Goal: Information Seeking & Learning: Learn about a topic

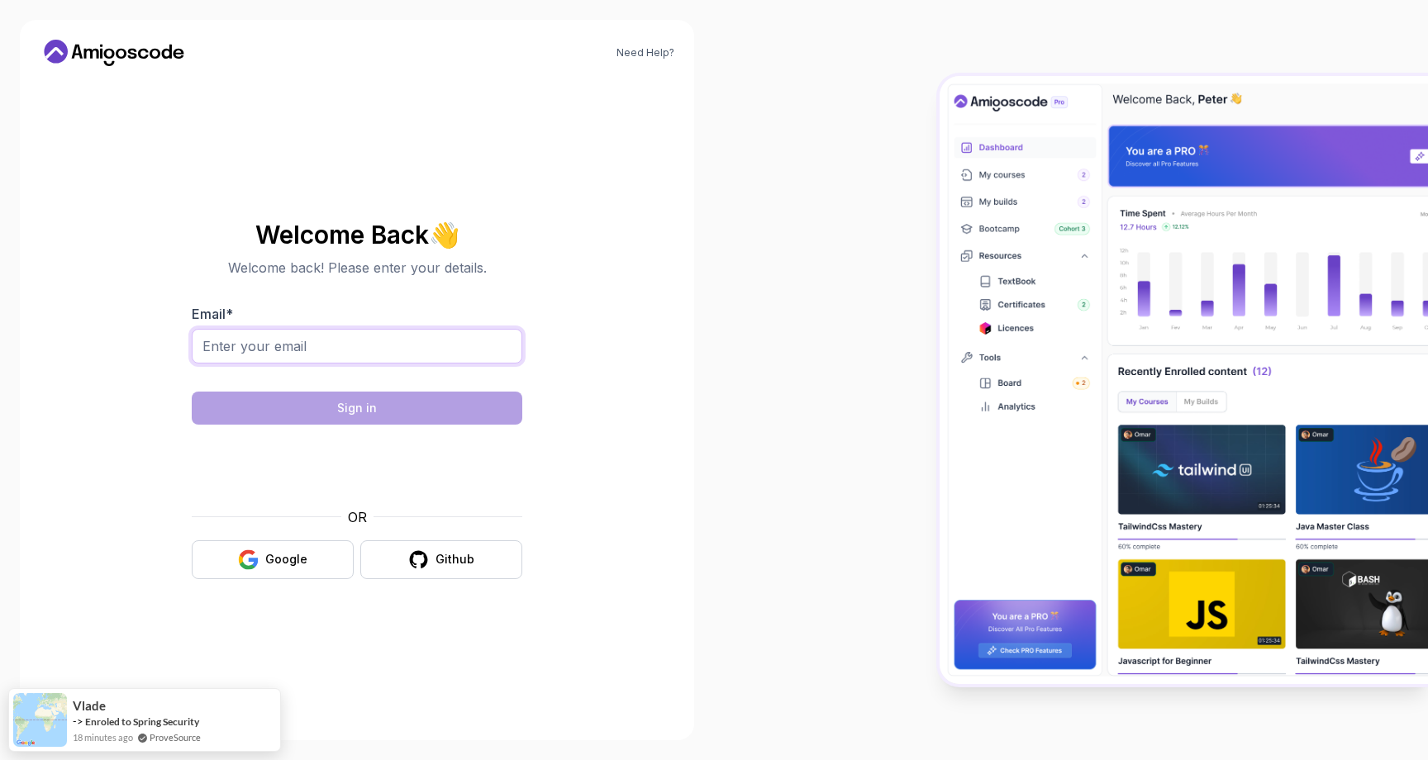
click at [342, 340] on input "Email *" at bounding box center [357, 346] width 331 height 35
drag, startPoint x: 400, startPoint y: 346, endPoint x: 178, endPoint y: 335, distance: 222.6
click at [176, 335] on section "Welcome Back 👋 Welcome back! Please enter your details. Email * [EMAIL_ADDRESS]…" at bounding box center [356, 400] width 555 height 391
type input "[PERSON_NAME][EMAIL_ADDRESS][DOMAIN_NAME]"
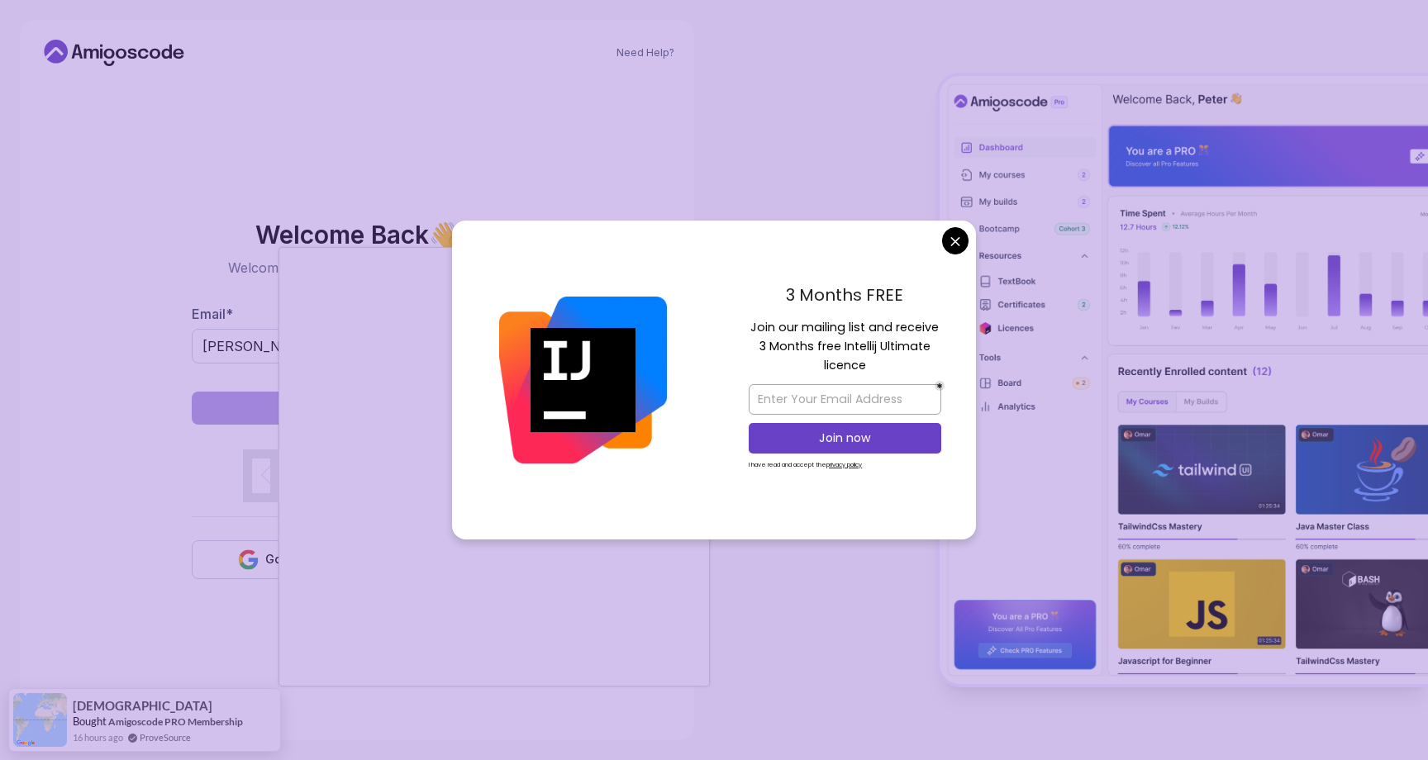
click at [954, 243] on body "Need Help? Welcome Back 👋 Welcome back! Please enter your details. Email * [PER…" at bounding box center [714, 380] width 1428 height 760
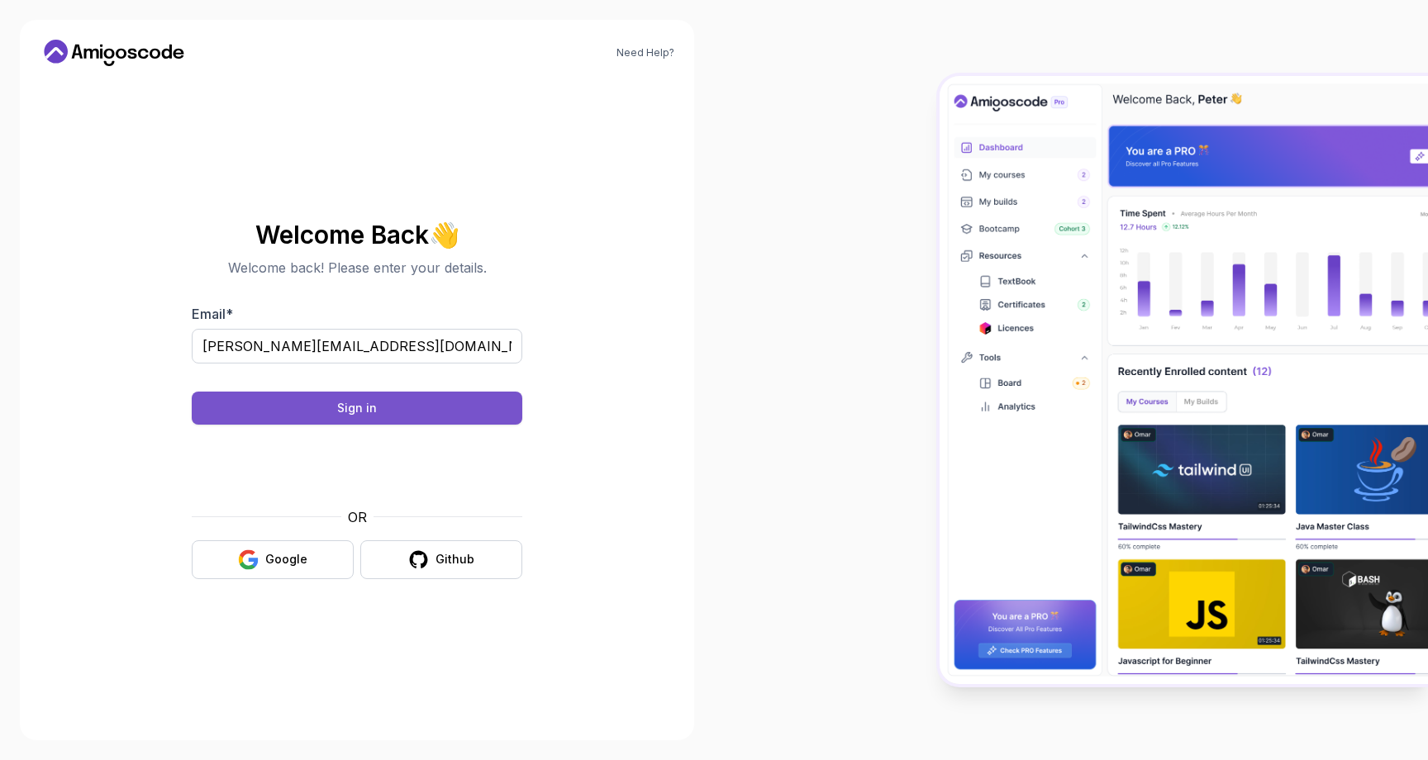
click at [430, 410] on button "Sign in" at bounding box center [357, 408] width 331 height 33
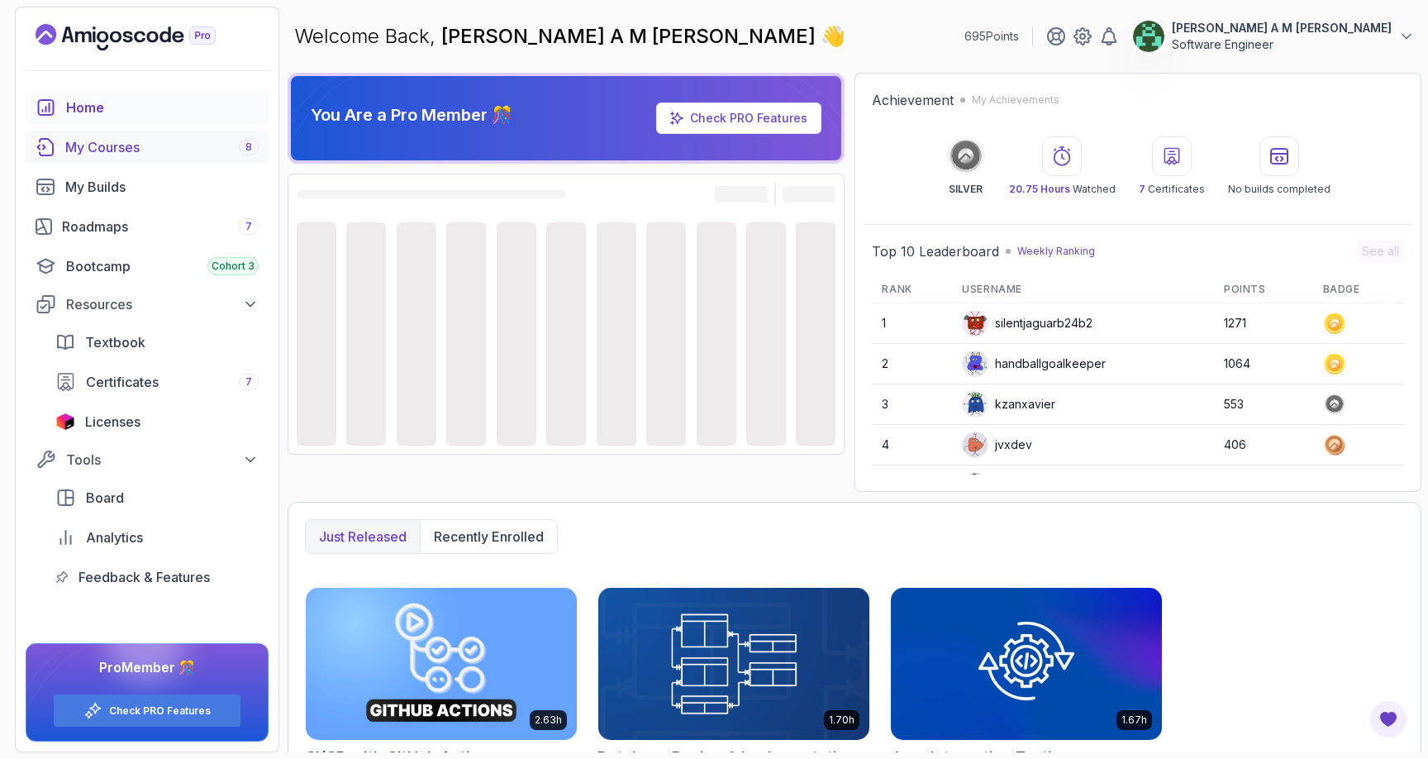
click at [172, 141] on div "My Courses 8" at bounding box center [161, 147] width 193 height 20
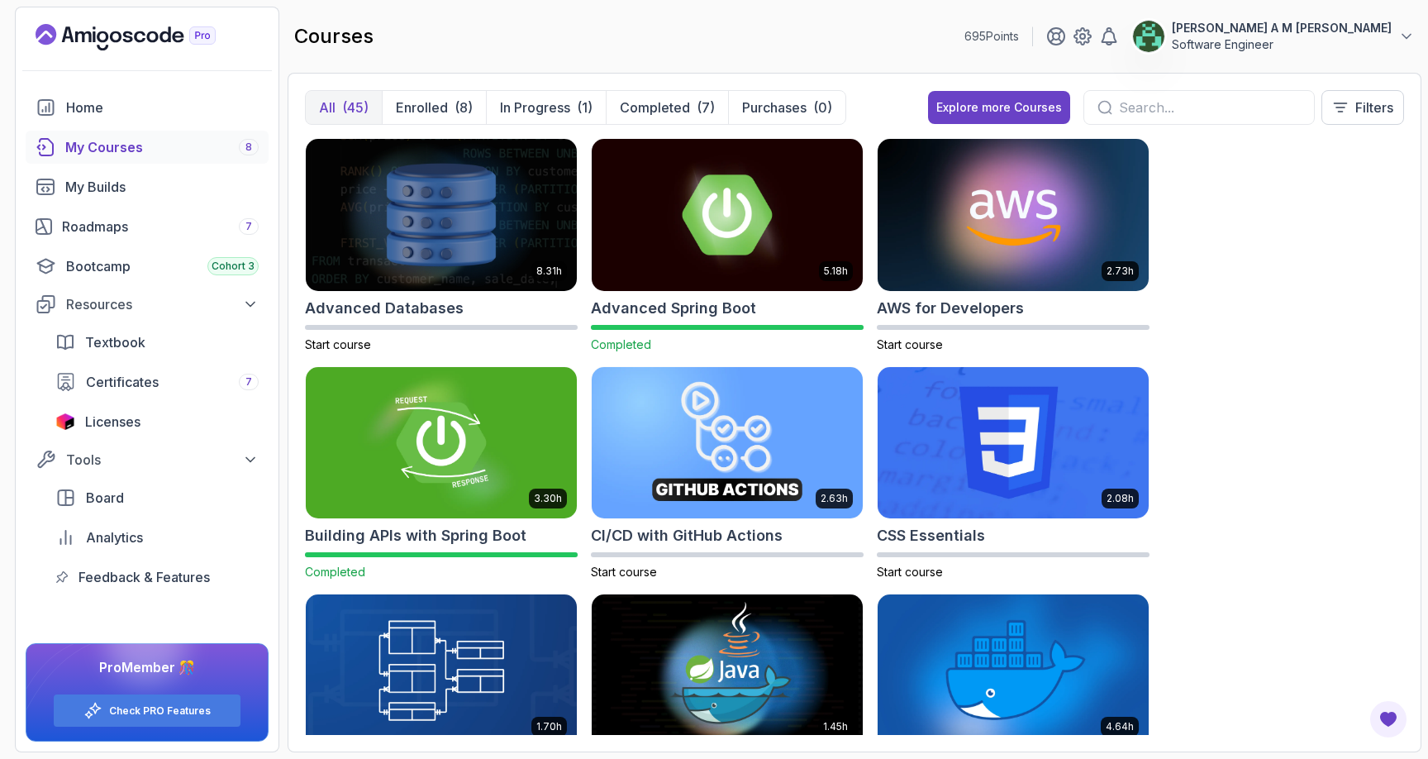
click at [143, 135] on link "My Courses 8" at bounding box center [147, 147] width 243 height 33
click at [455, 111] on div "(8)" at bounding box center [463, 107] width 18 height 20
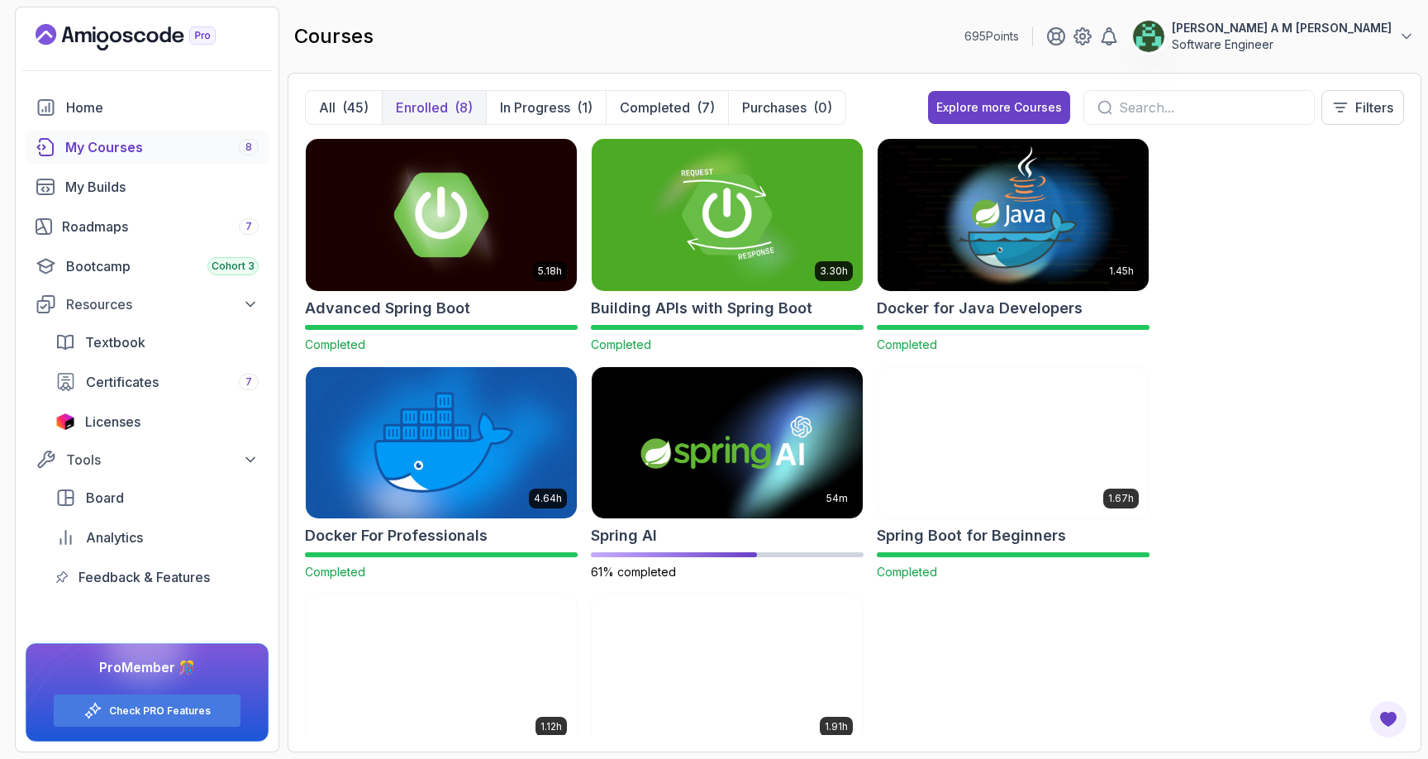
scroll to position [93, 0]
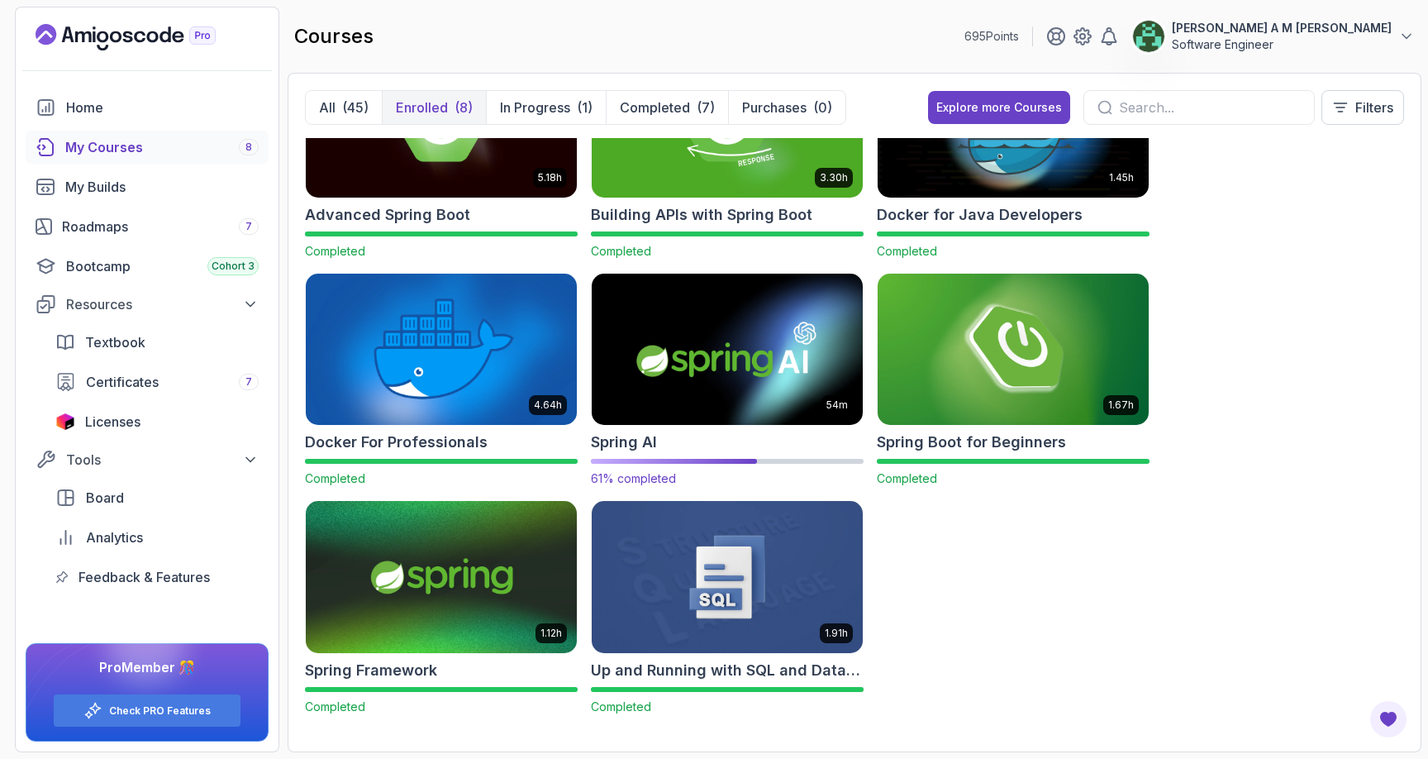
click at [678, 358] on img at bounding box center [727, 348] width 284 height 159
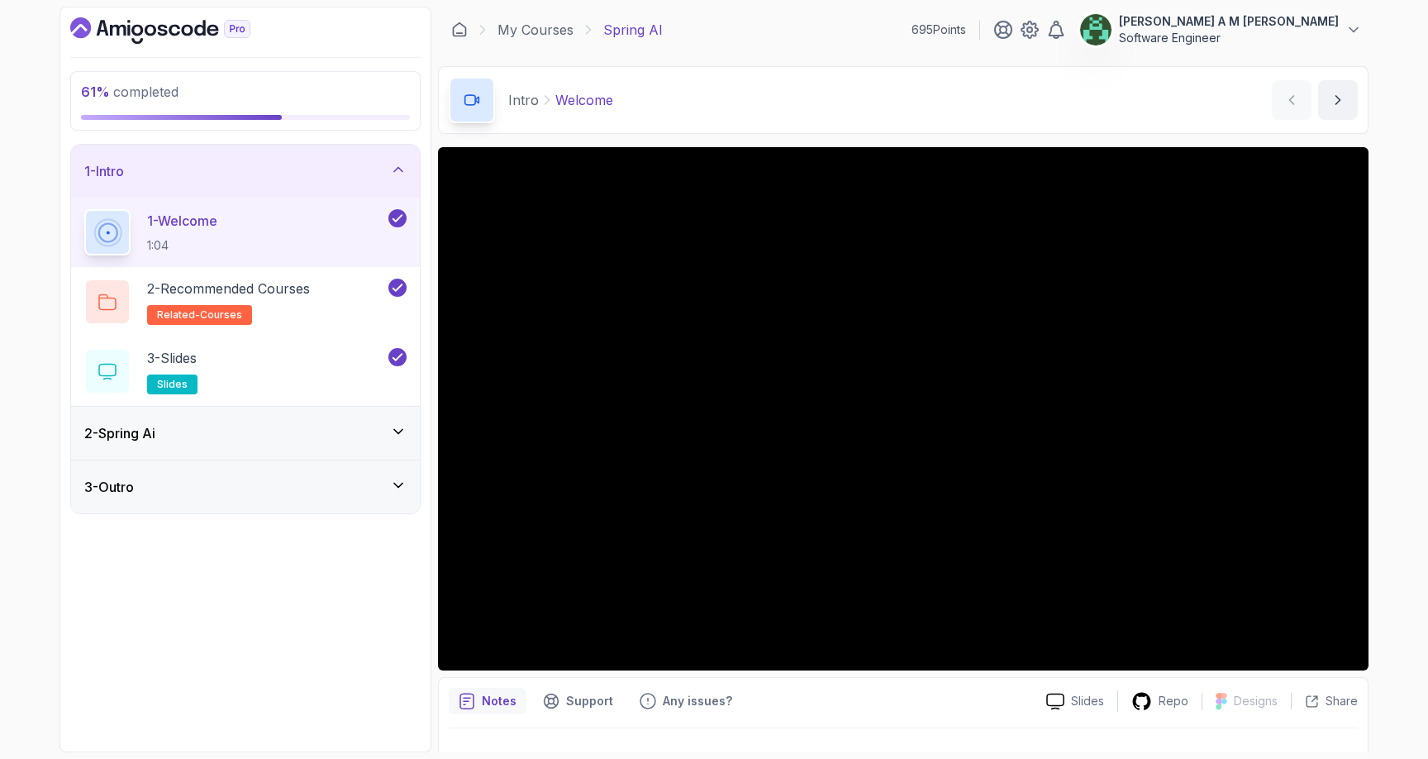
click at [265, 434] on div "2 - Spring Ai" at bounding box center [245, 433] width 322 height 20
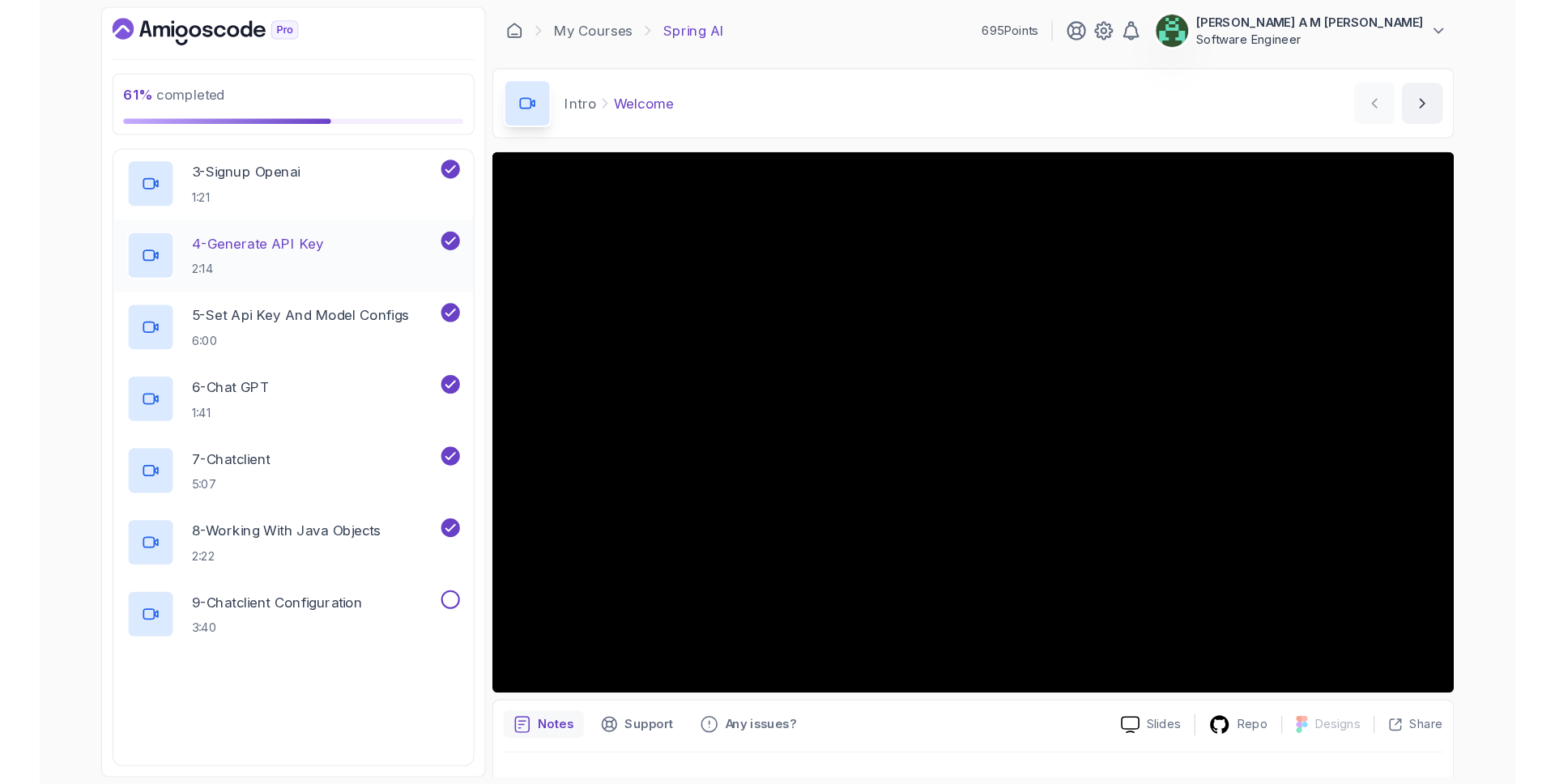
scroll to position [304, 0]
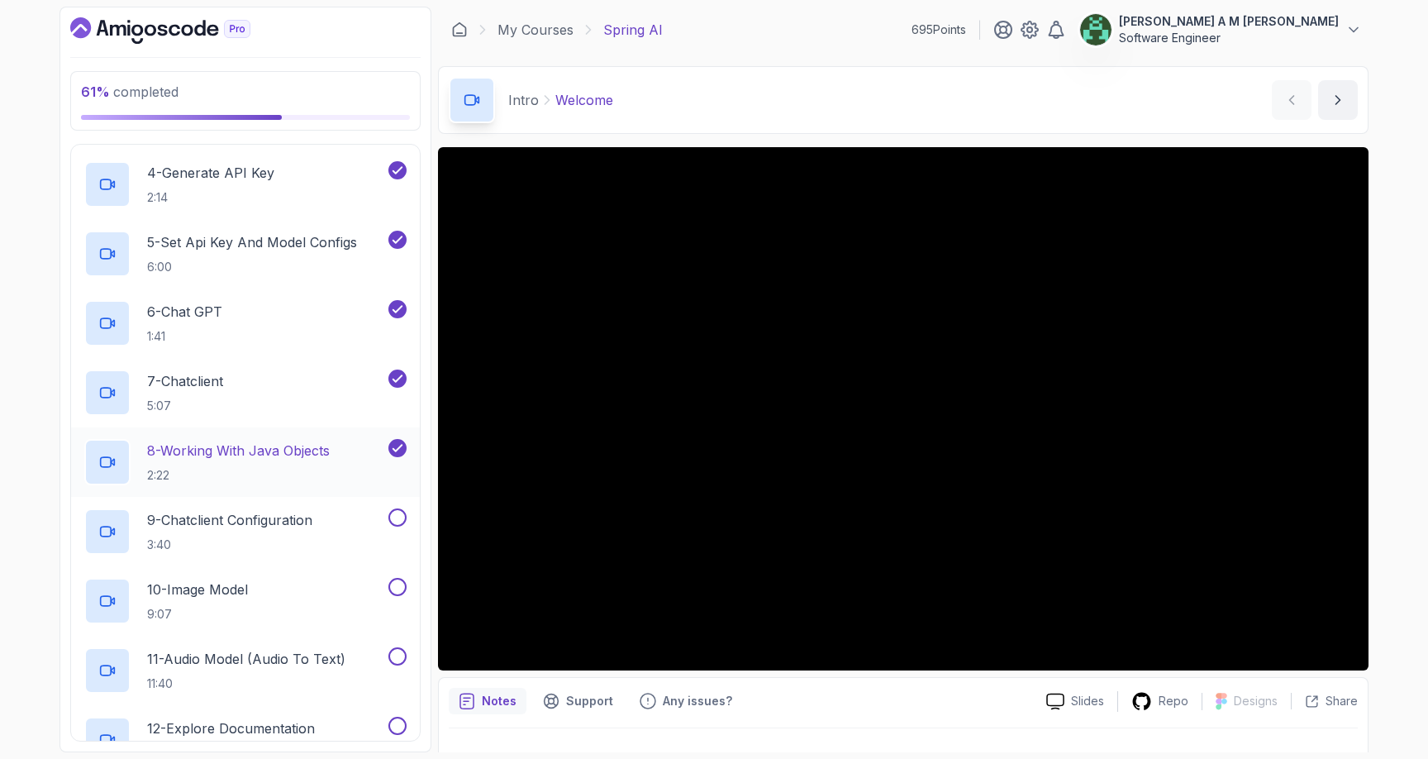
click at [284, 459] on p "8 - Working With Java Objects" at bounding box center [238, 450] width 183 height 20
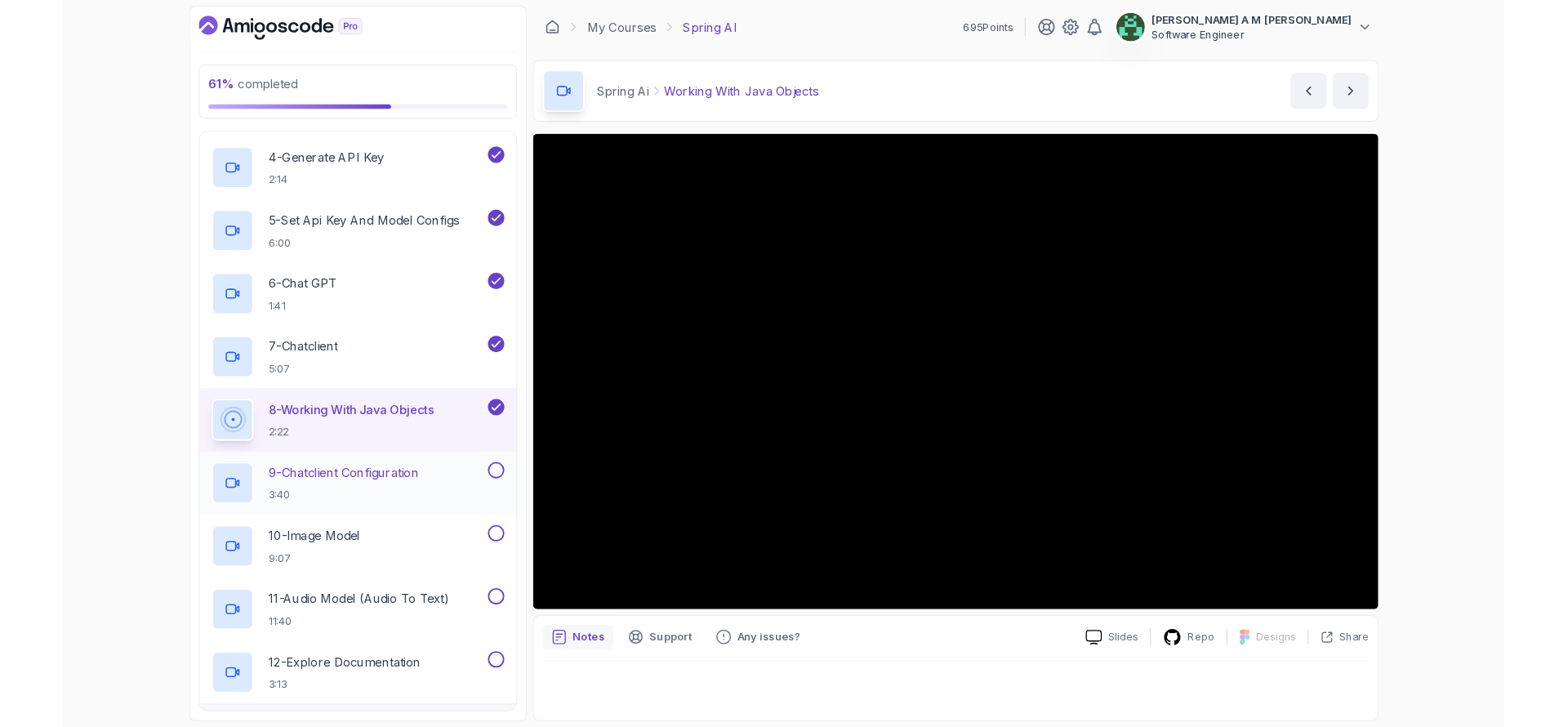
scroll to position [351, 0]
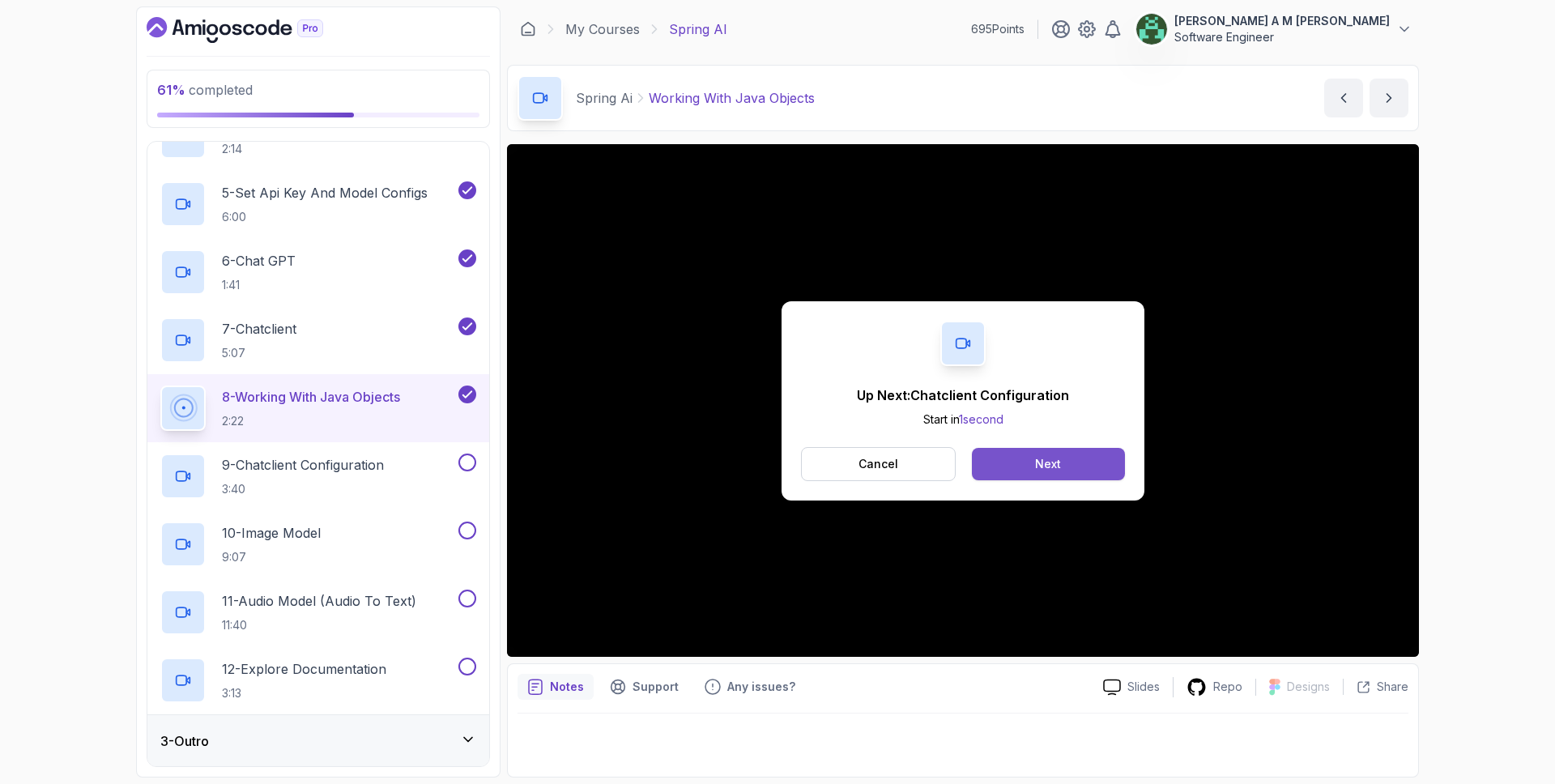
click at [1032, 459] on button "Next" at bounding box center [1049, 464] width 153 height 32
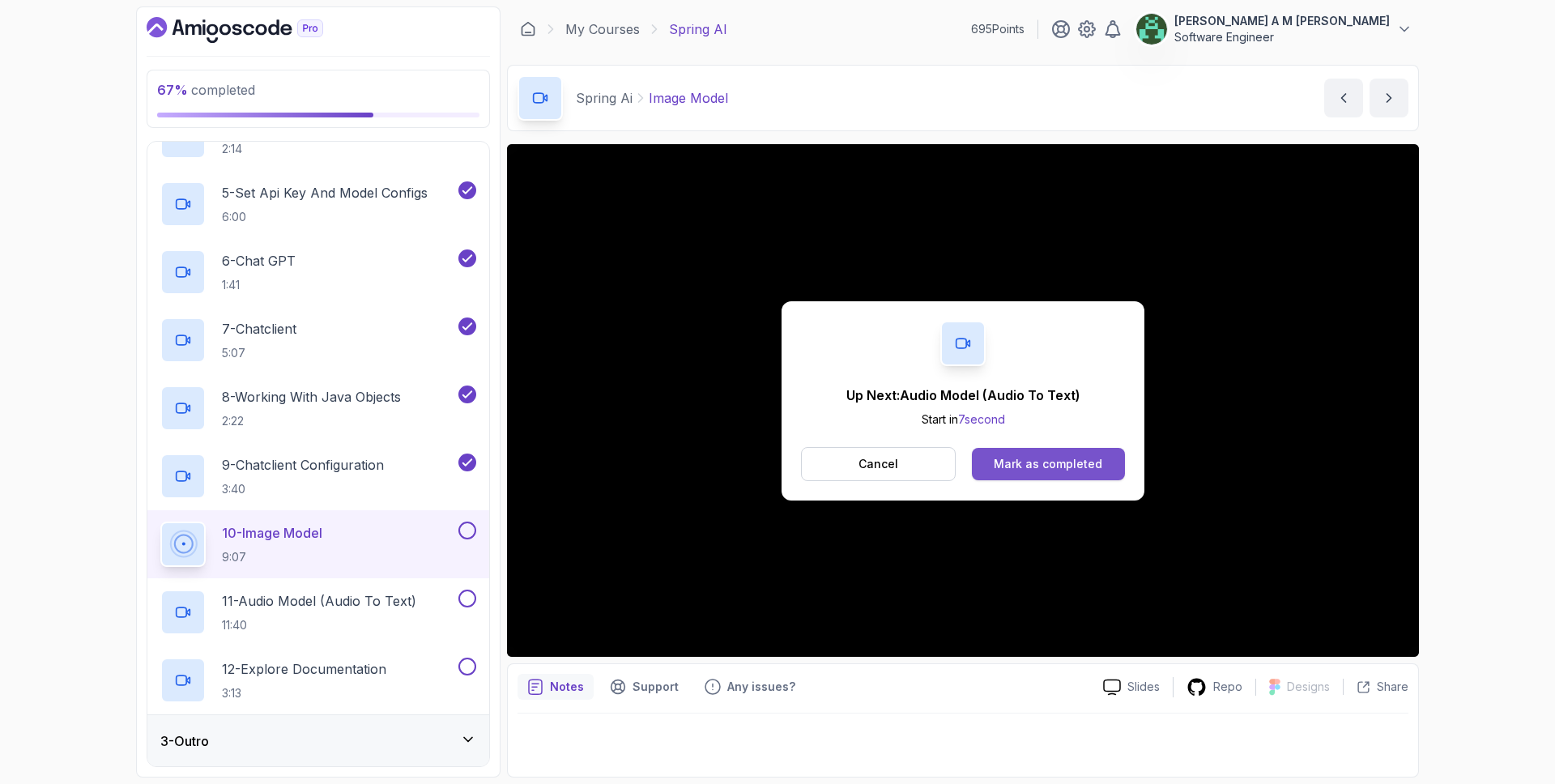
click at [1047, 463] on div "Mark as completed" at bounding box center [1048, 464] width 109 height 17
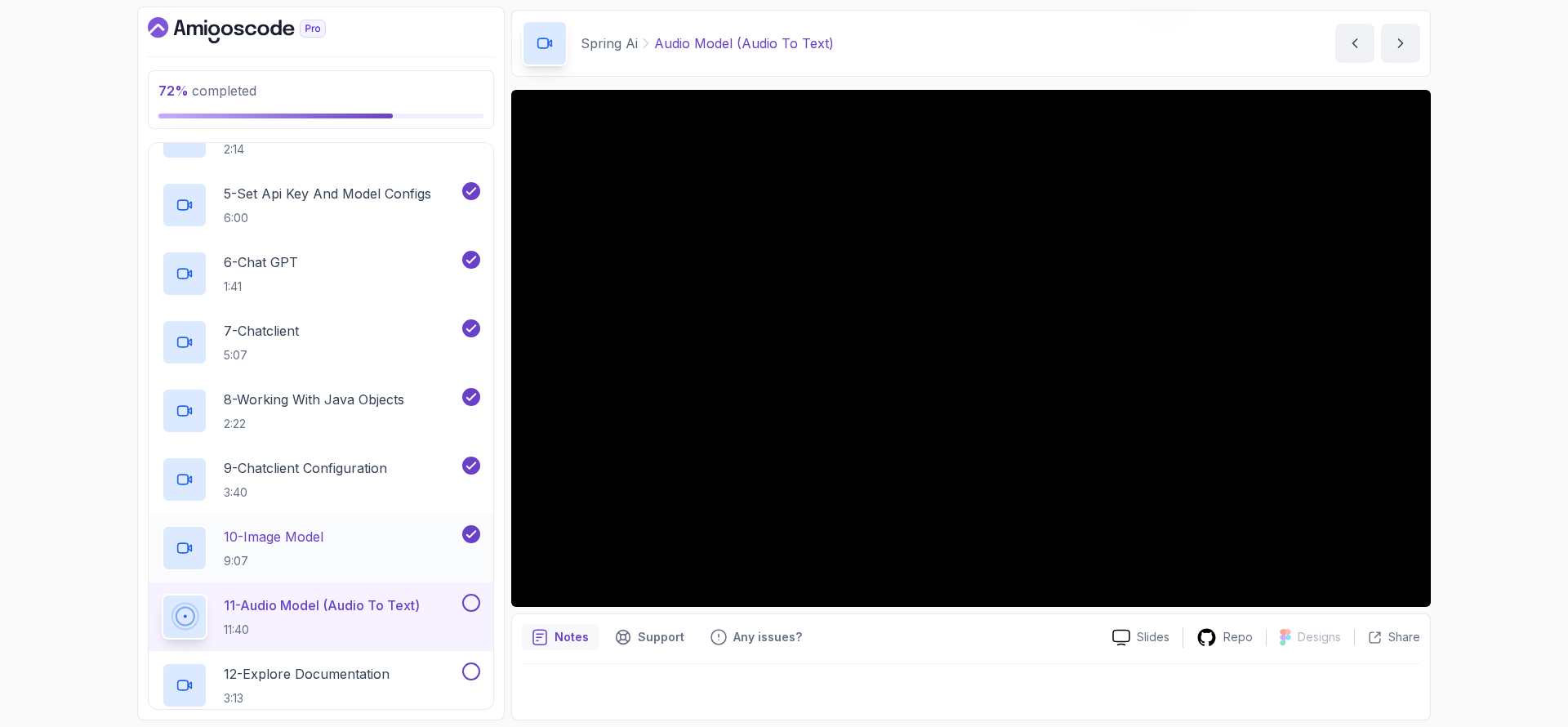
scroll to position [415, 0]
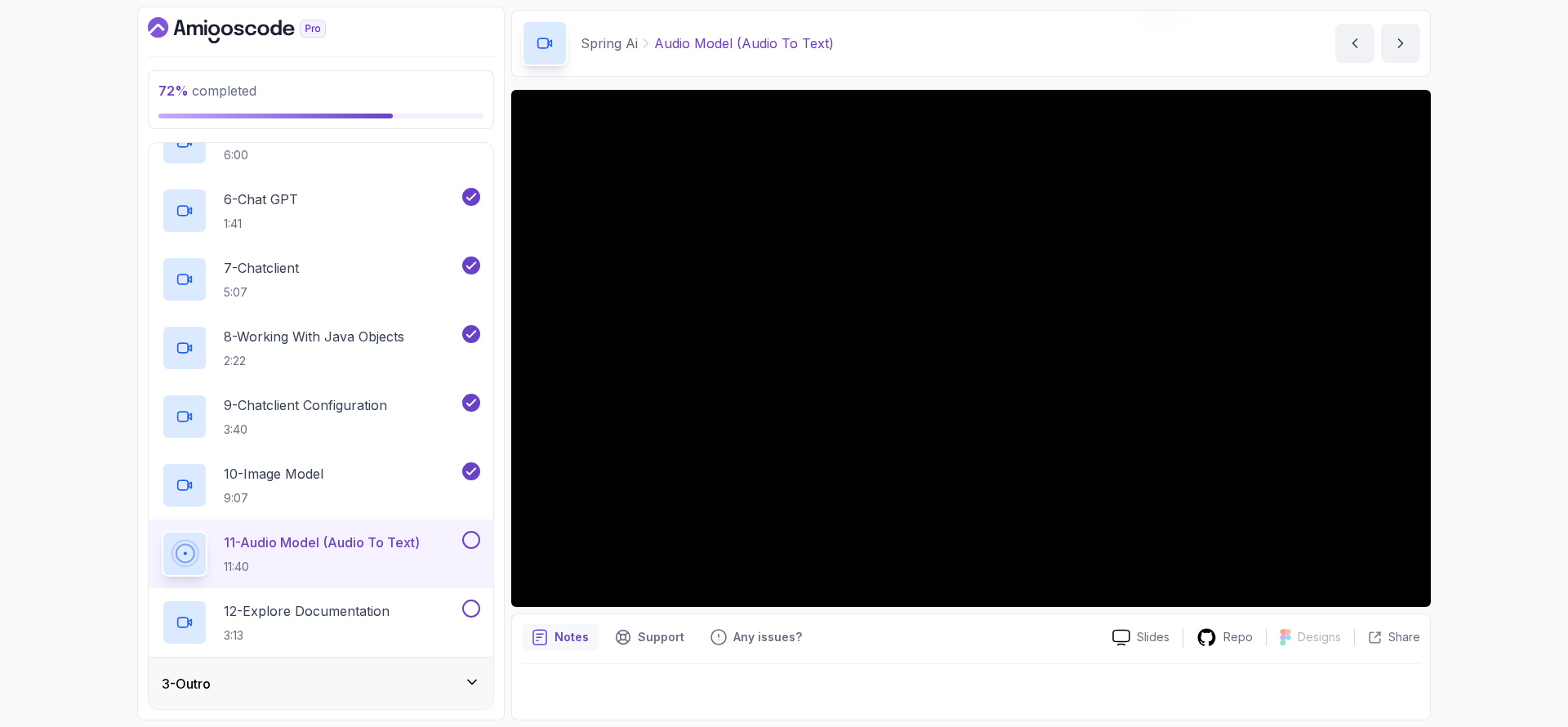
click at [417, 671] on div "3 - Outro" at bounding box center [320, 683] width 345 height 52
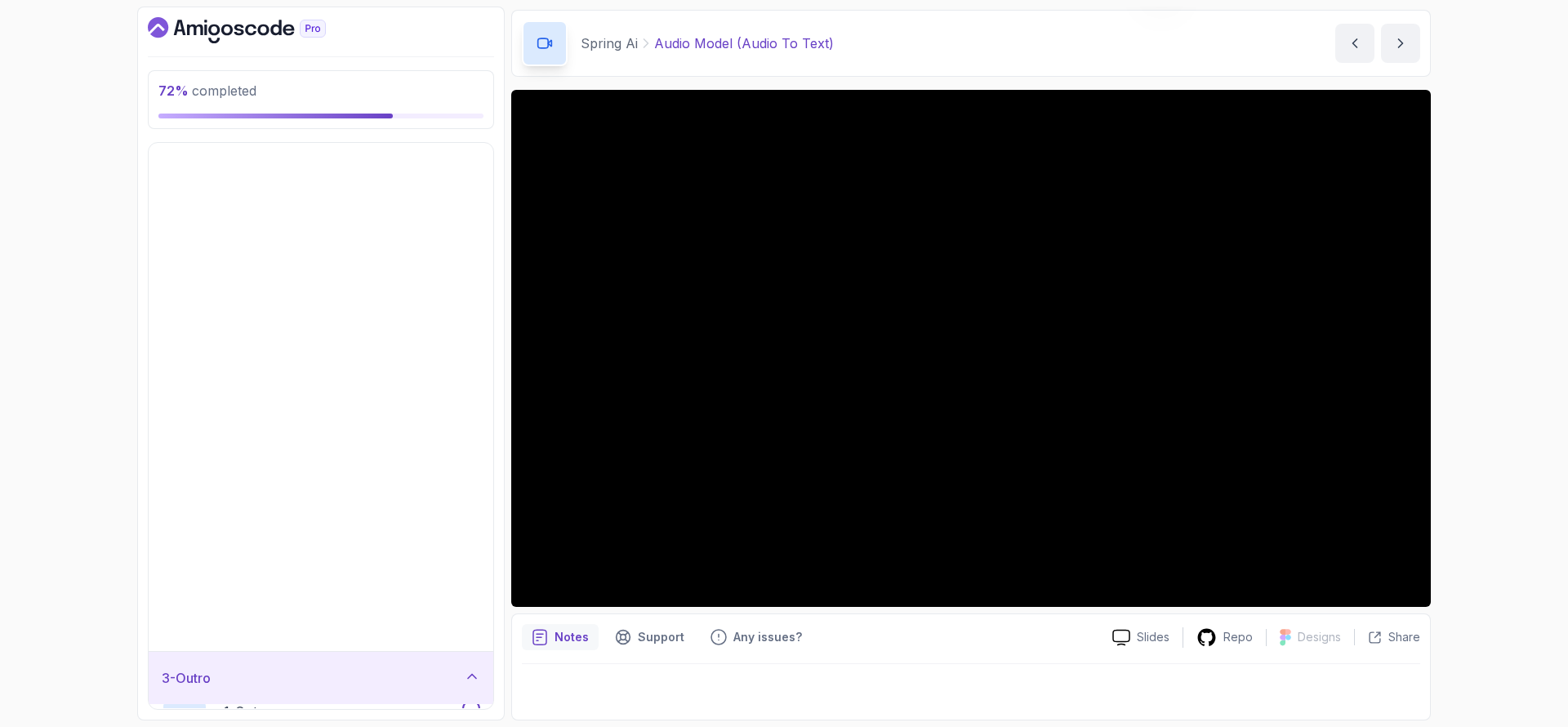
scroll to position [0, 0]
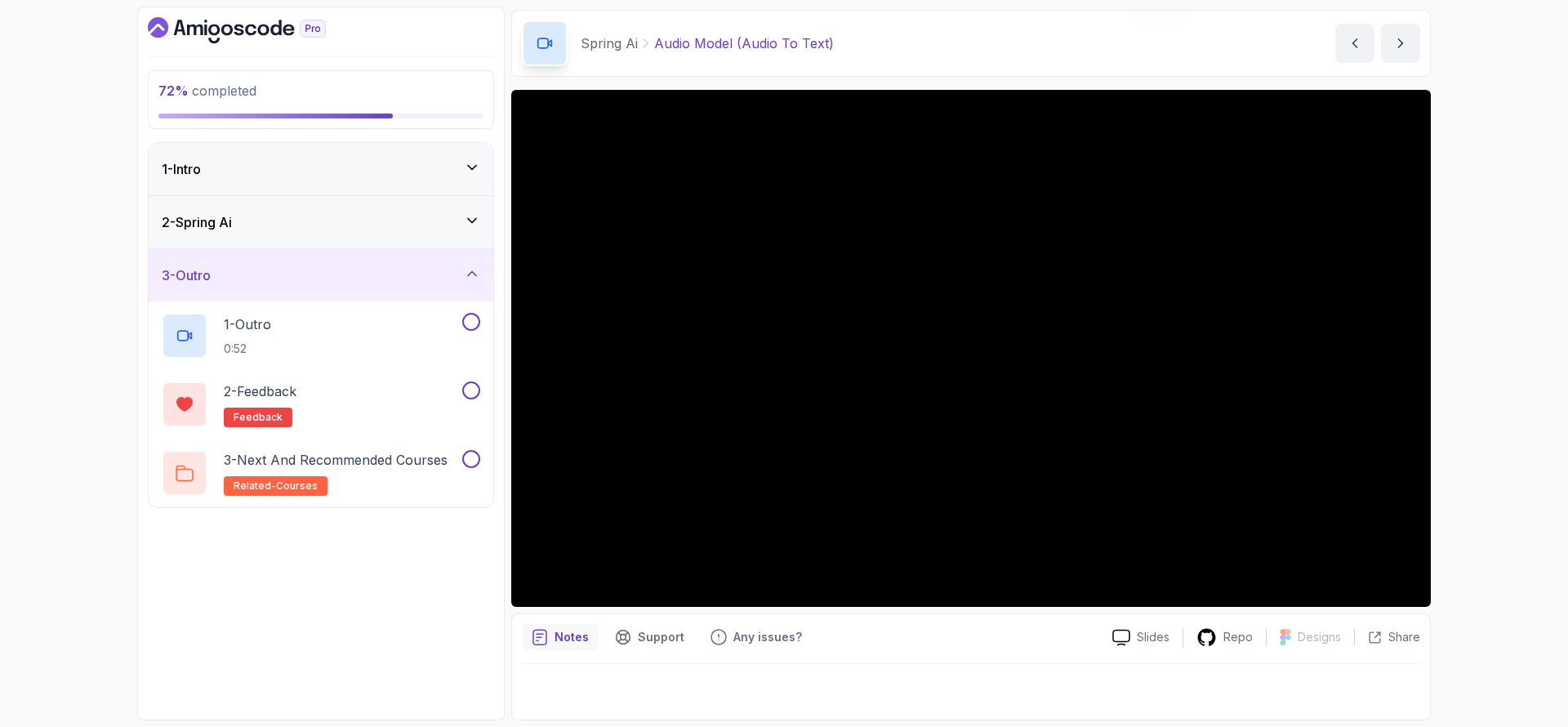
click at [430, 229] on div "2 - Spring Ai" at bounding box center [321, 223] width 318 height 20
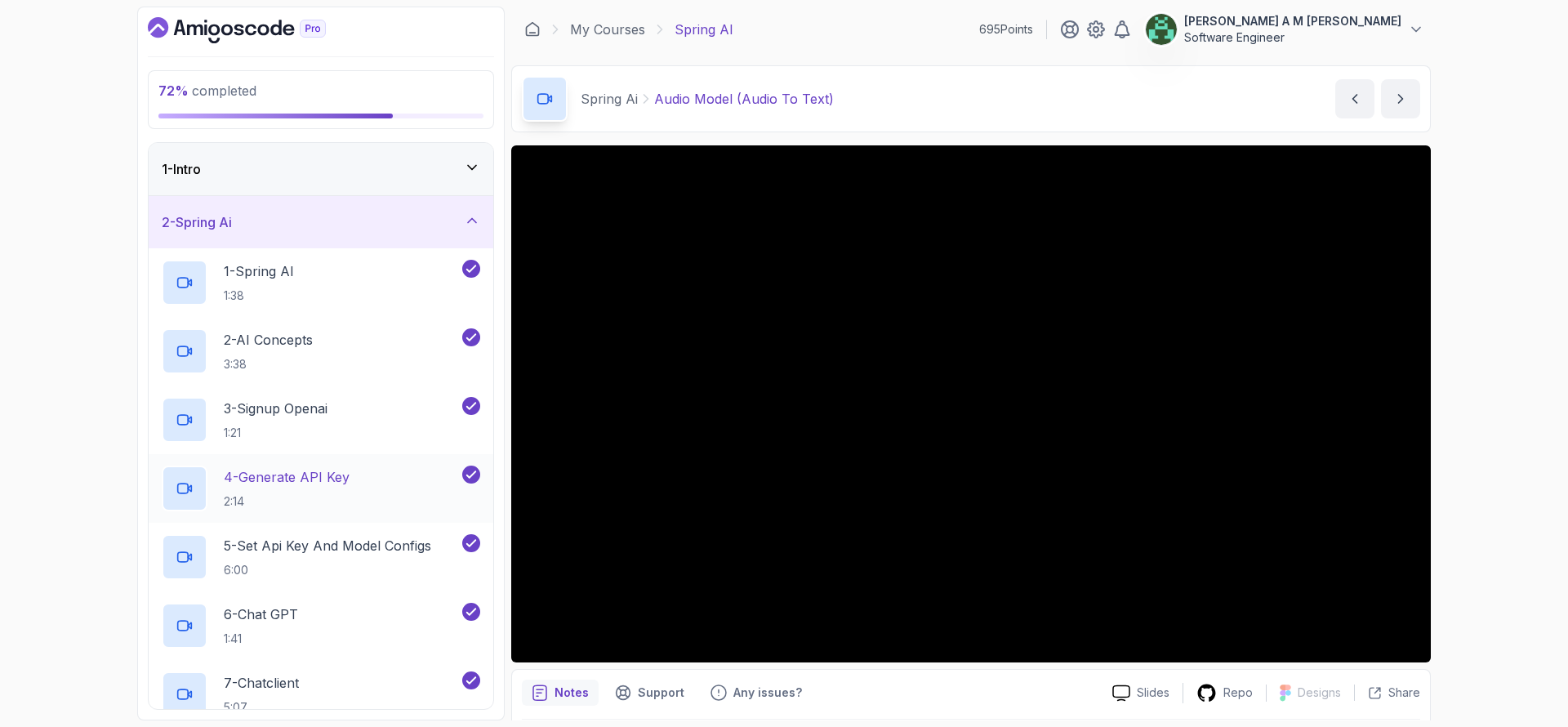
scroll to position [415, 0]
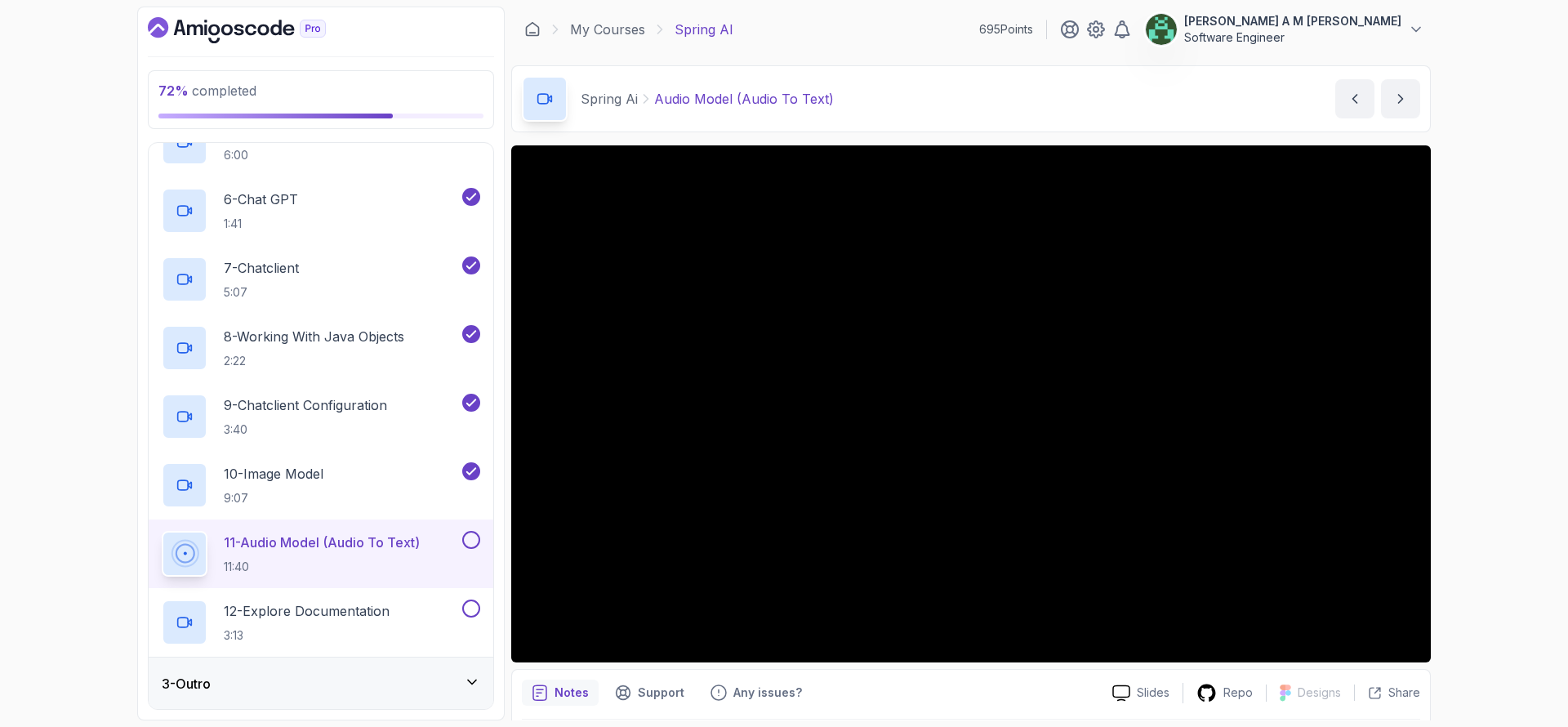
click at [474, 537] on button at bounding box center [472, 540] width 18 height 18
click at [402, 601] on div "12 - Explore Documentation 3:13" at bounding box center [310, 622] width 298 height 45
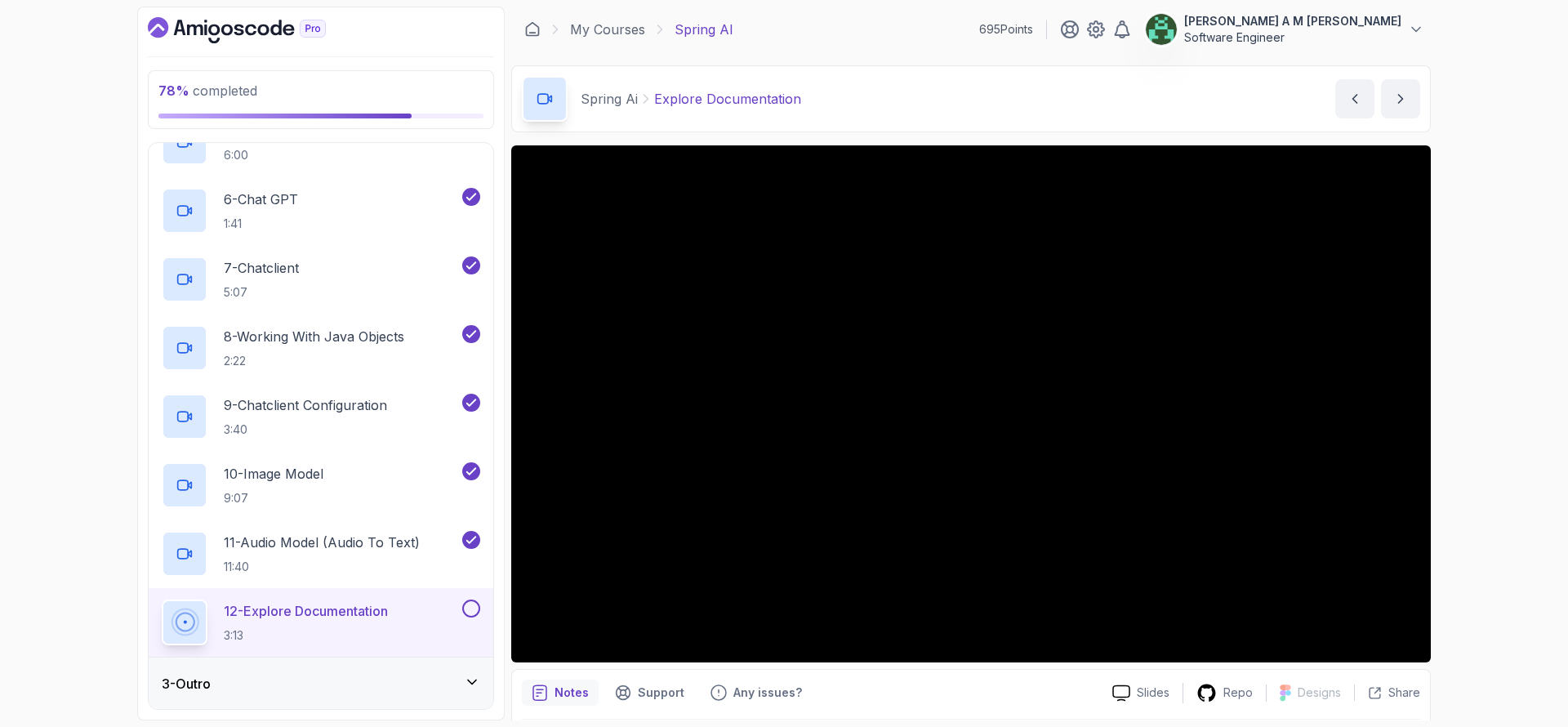
click at [477, 610] on button at bounding box center [472, 608] width 18 height 18
click at [433, 684] on div "3 - Outro" at bounding box center [321, 684] width 318 height 20
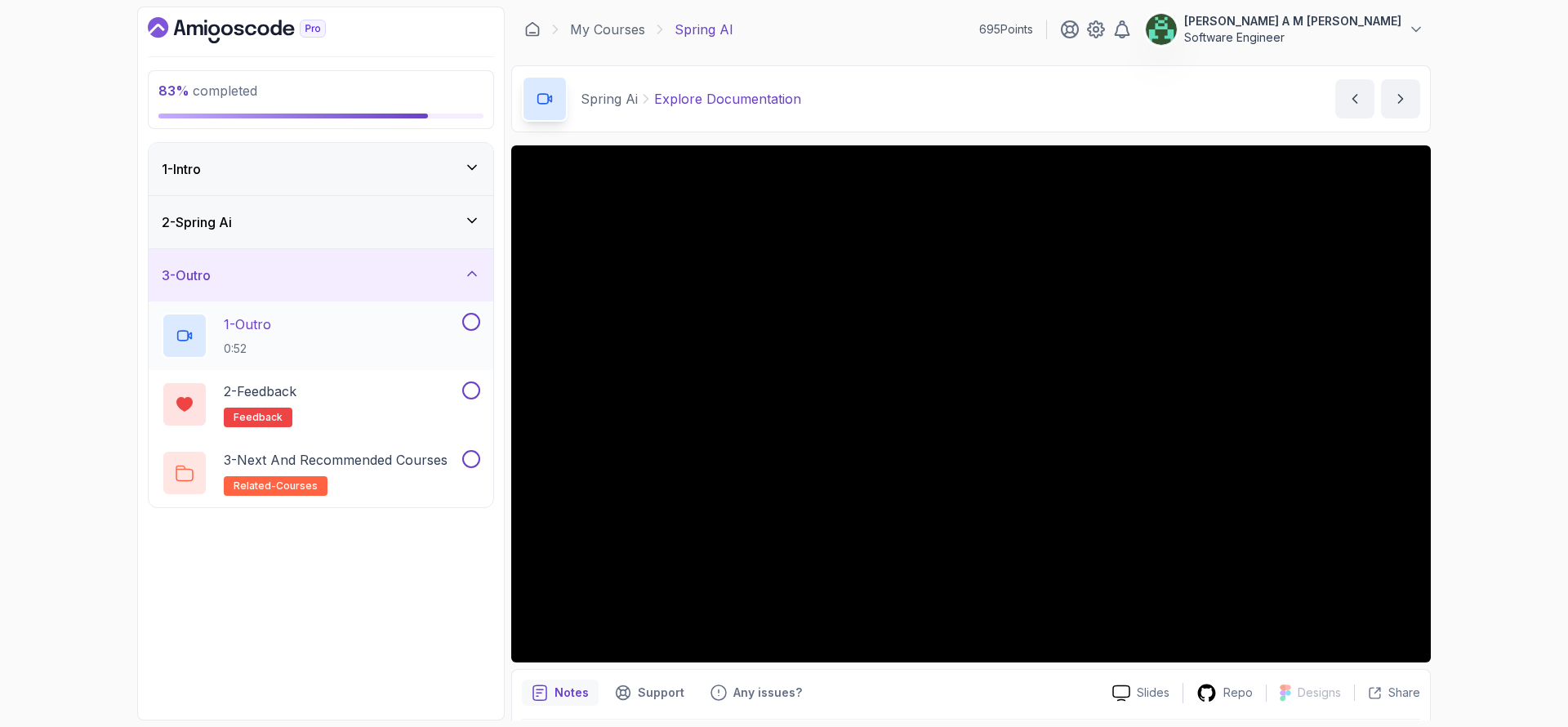
click at [406, 331] on div "1 - Outro 0:52" at bounding box center [310, 335] width 298 height 45
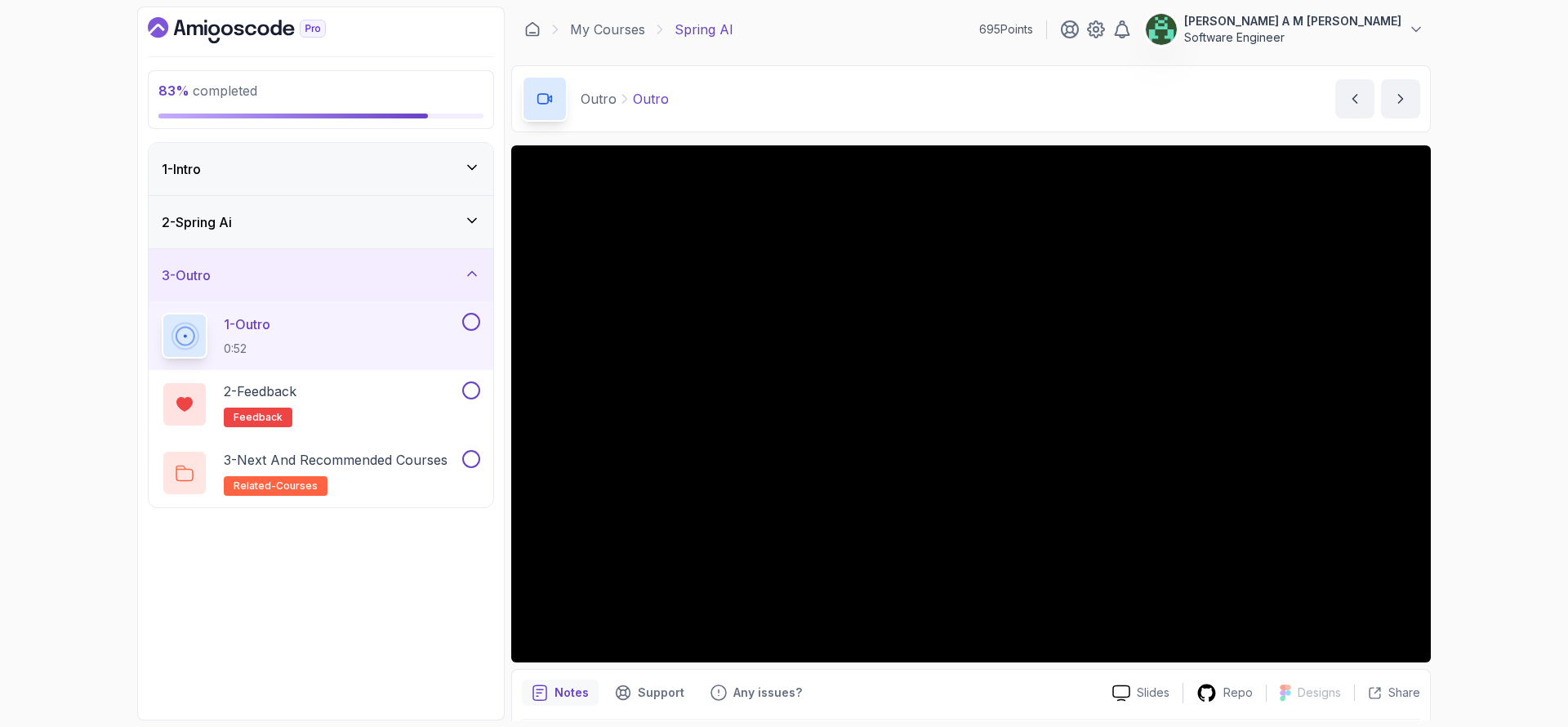
click at [476, 320] on button at bounding box center [472, 321] width 18 height 18
click at [410, 384] on div "2 - Feedback feedback" at bounding box center [310, 405] width 298 height 45
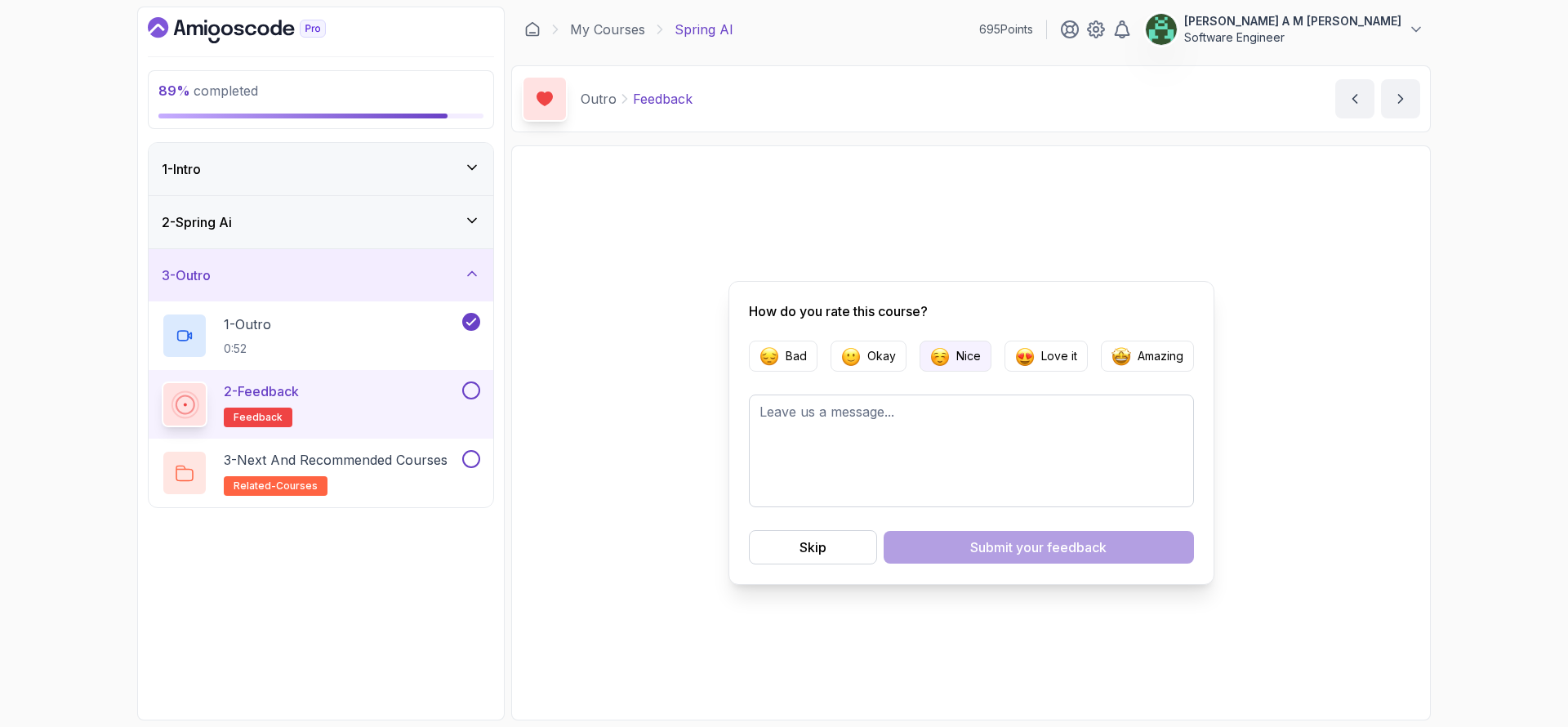
click at [925, 358] on button "Nice" at bounding box center [955, 356] width 72 height 31
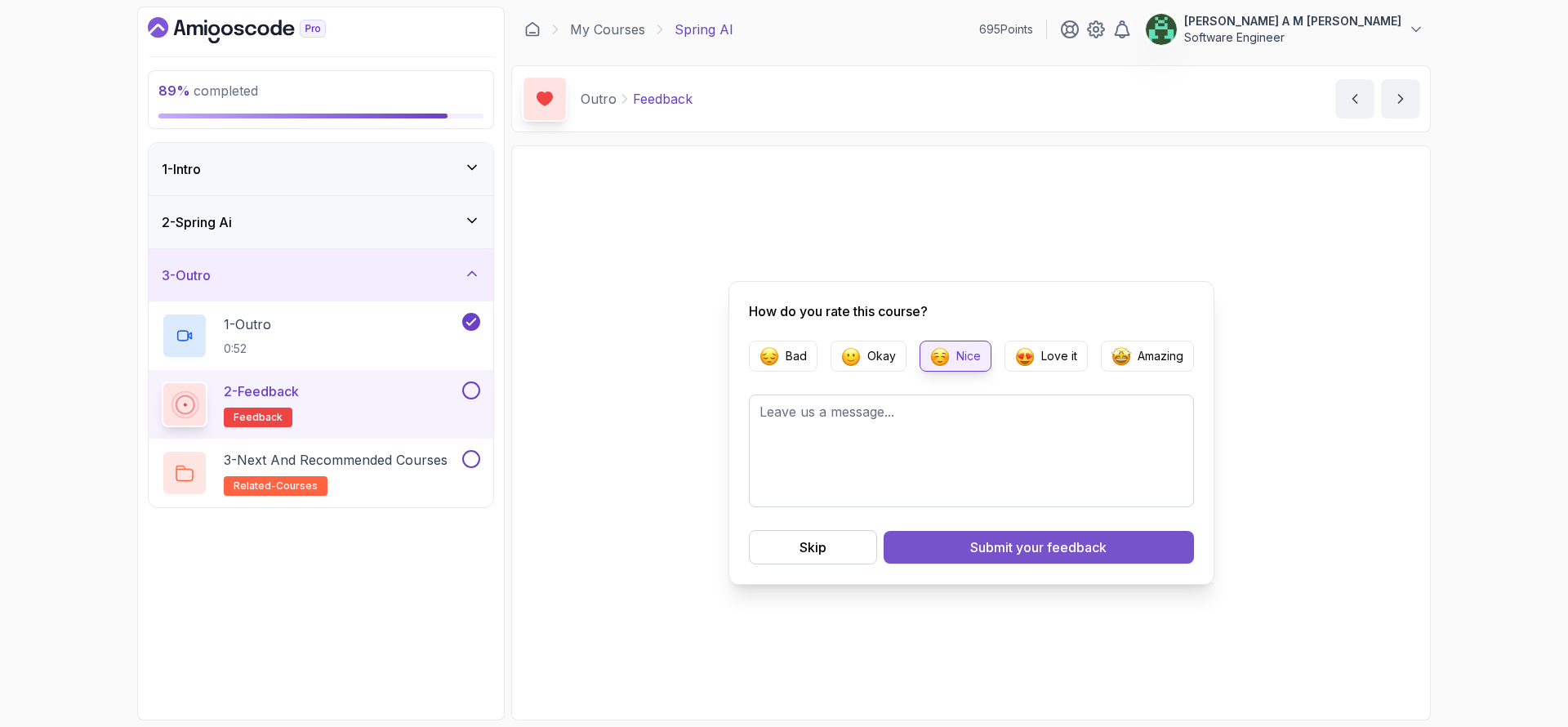
click at [925, 538] on button "Submit your feedback" at bounding box center [1039, 547] width 310 height 33
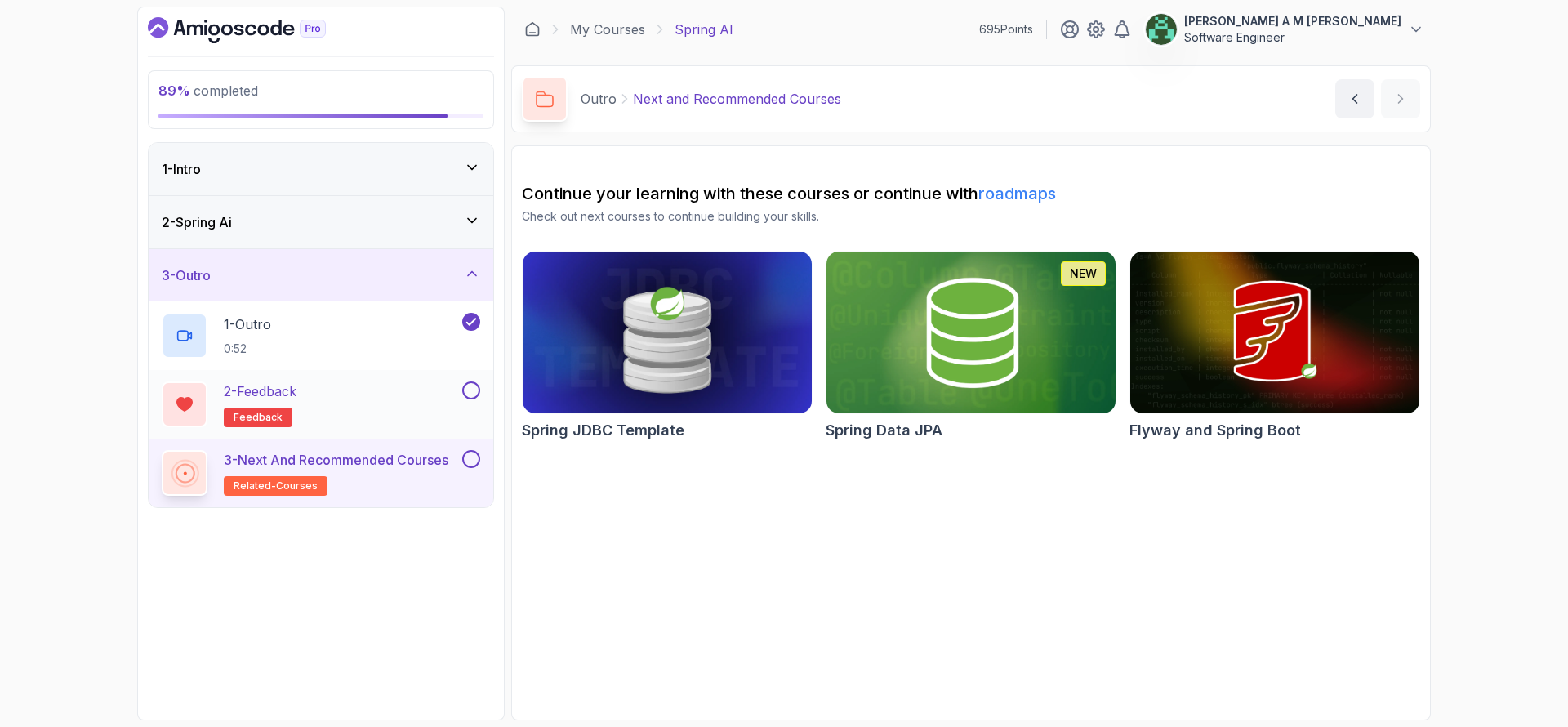
click at [465, 383] on div at bounding box center [469, 391] width 21 height 18
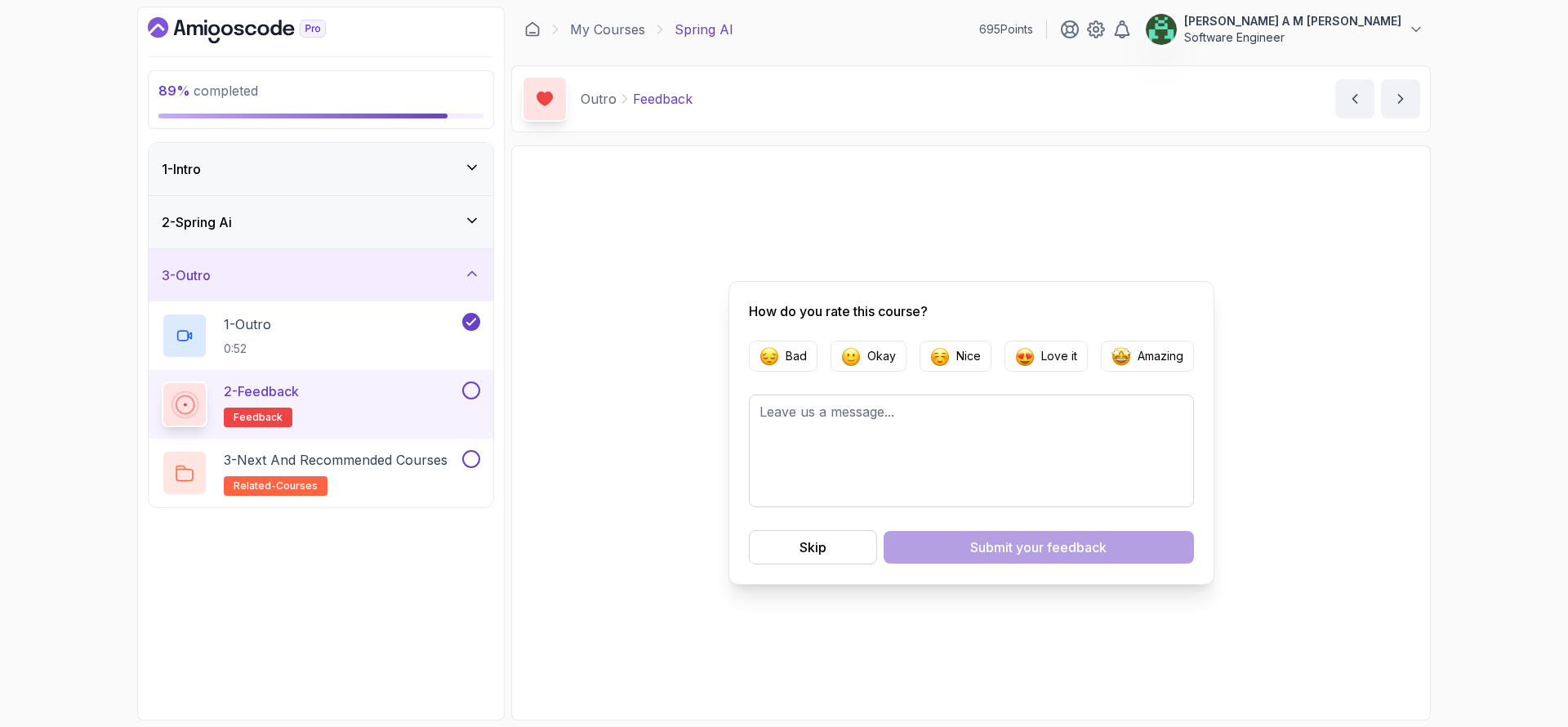
click at [472, 396] on button at bounding box center [472, 391] width 18 height 18
click at [471, 454] on button at bounding box center [472, 459] width 18 height 18
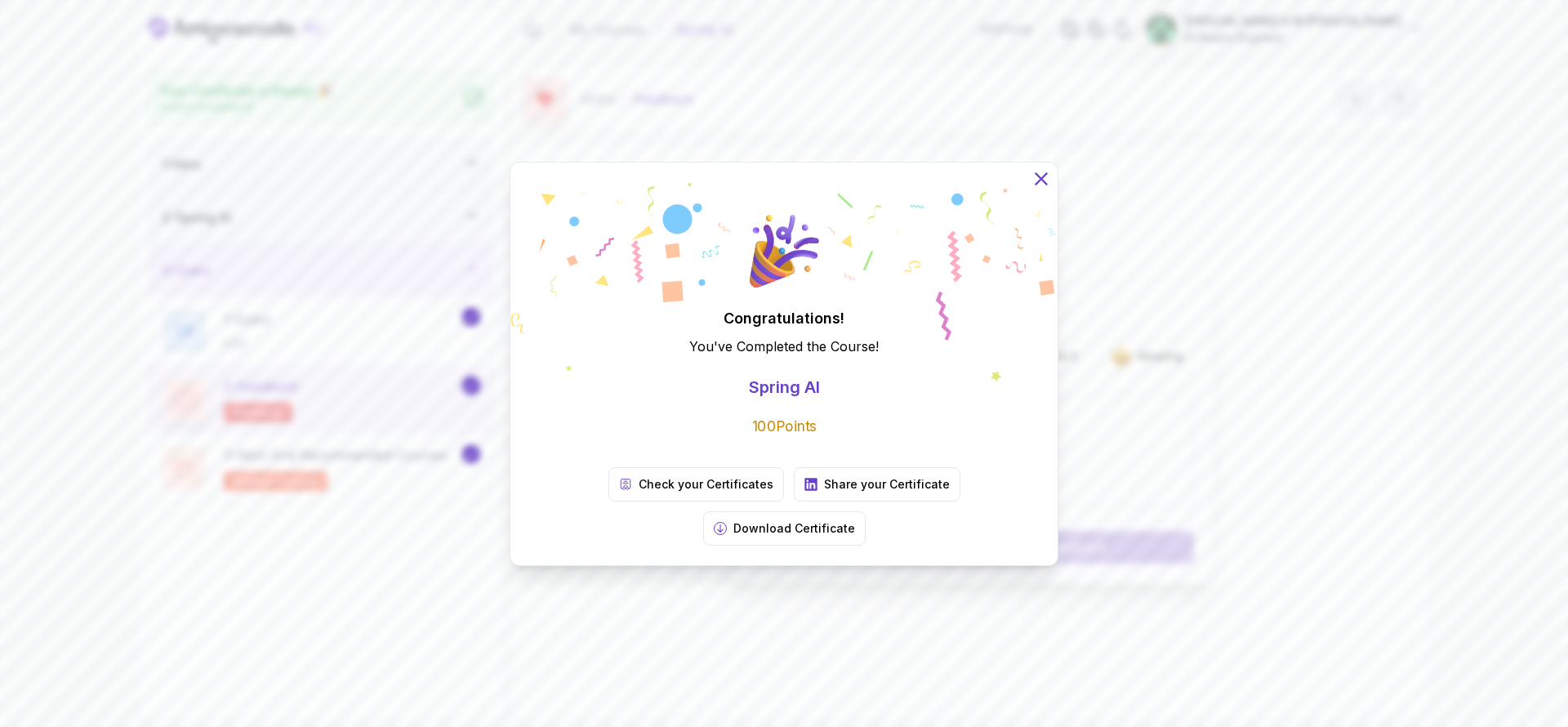
click at [1032, 189] on icon at bounding box center [1041, 177] width 21 height 21
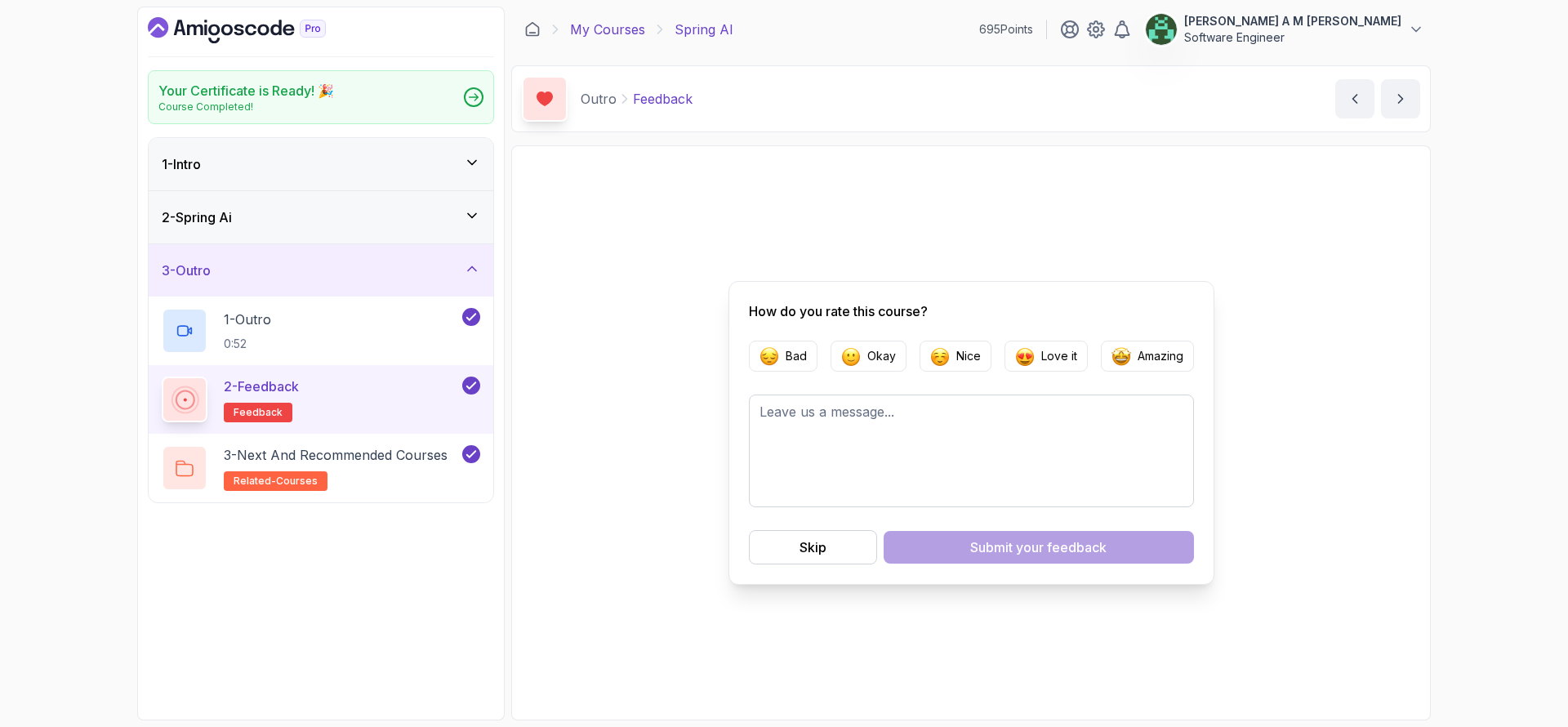
click at [599, 20] on link "My Courses" at bounding box center [608, 30] width 75 height 20
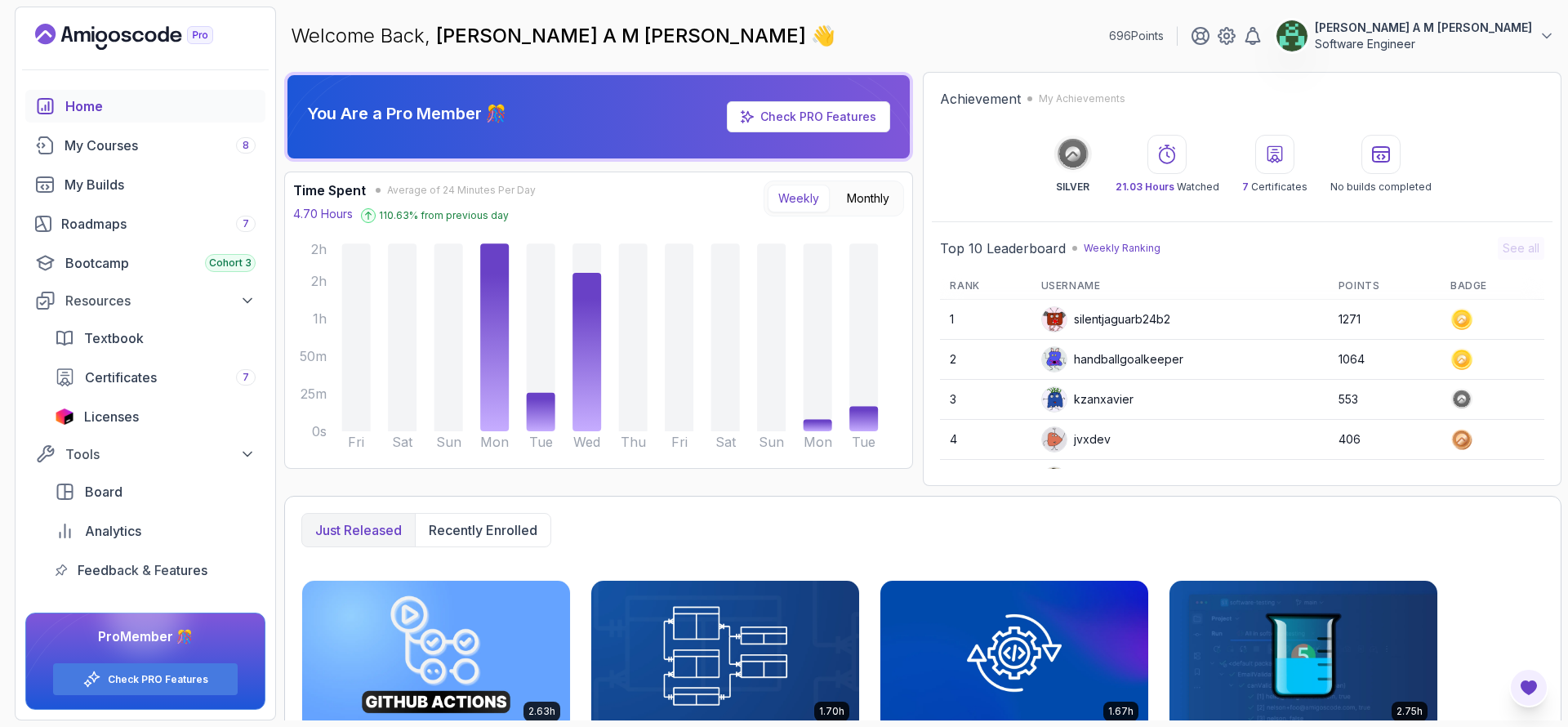
click at [1531, 682] on icon "Open Feedback Button" at bounding box center [1528, 687] width 17 height 15
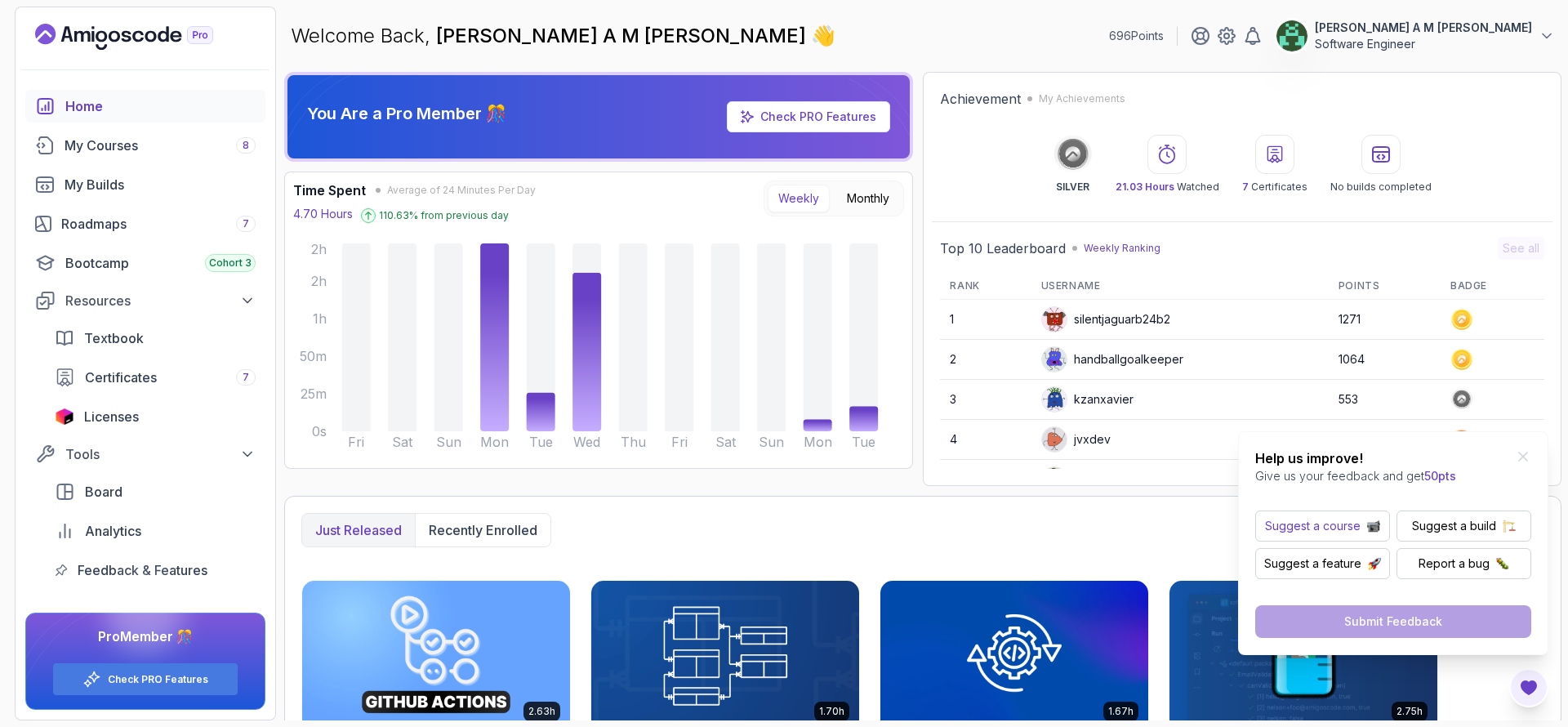
click at [1304, 524] on p "Suggest a course" at bounding box center [1313, 526] width 96 height 17
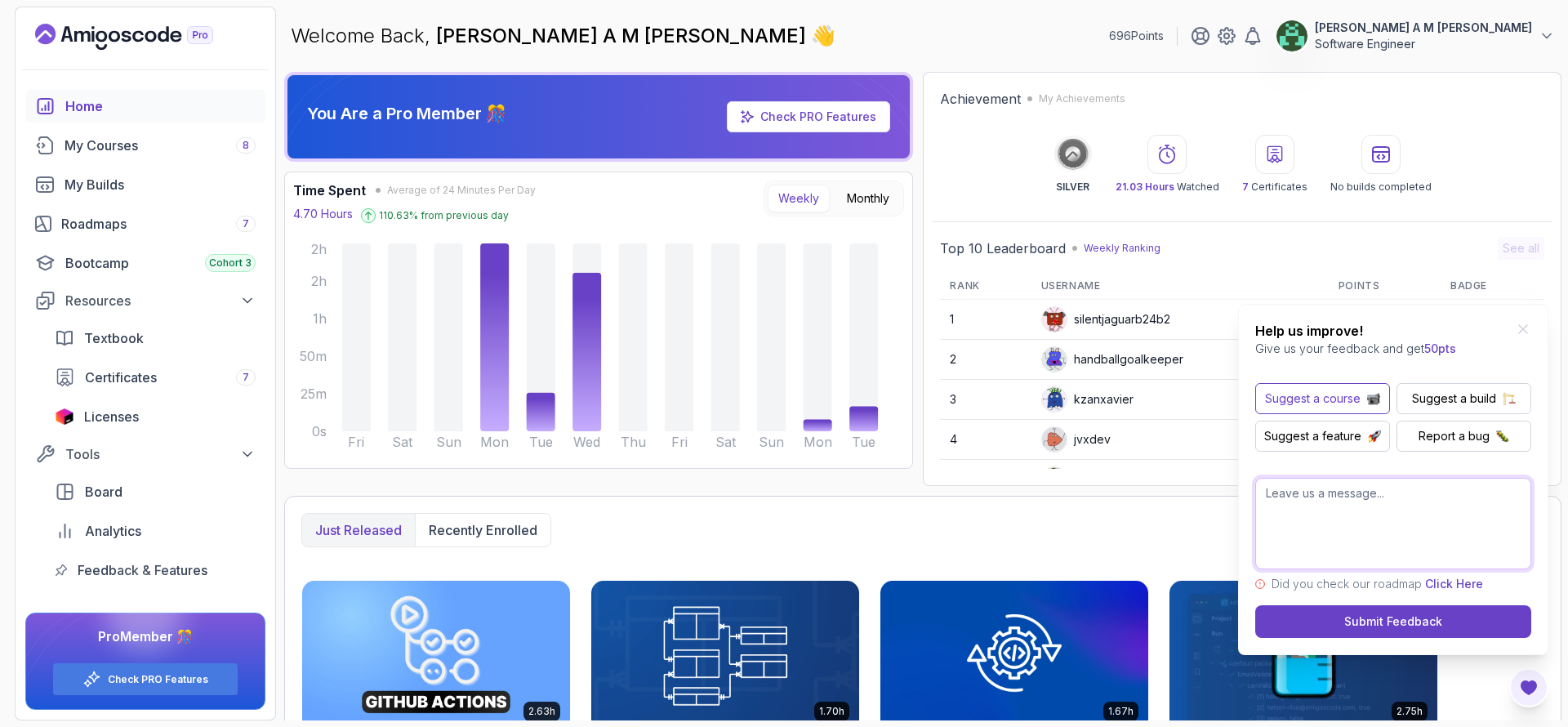
click at [1328, 521] on textarea at bounding box center [1393, 523] width 276 height 92
type textarea "Hello Can we have a course on how to create MCP using springboot ?"
click at [1389, 614] on div "Submit Feedback" at bounding box center [1393, 622] width 98 height 17
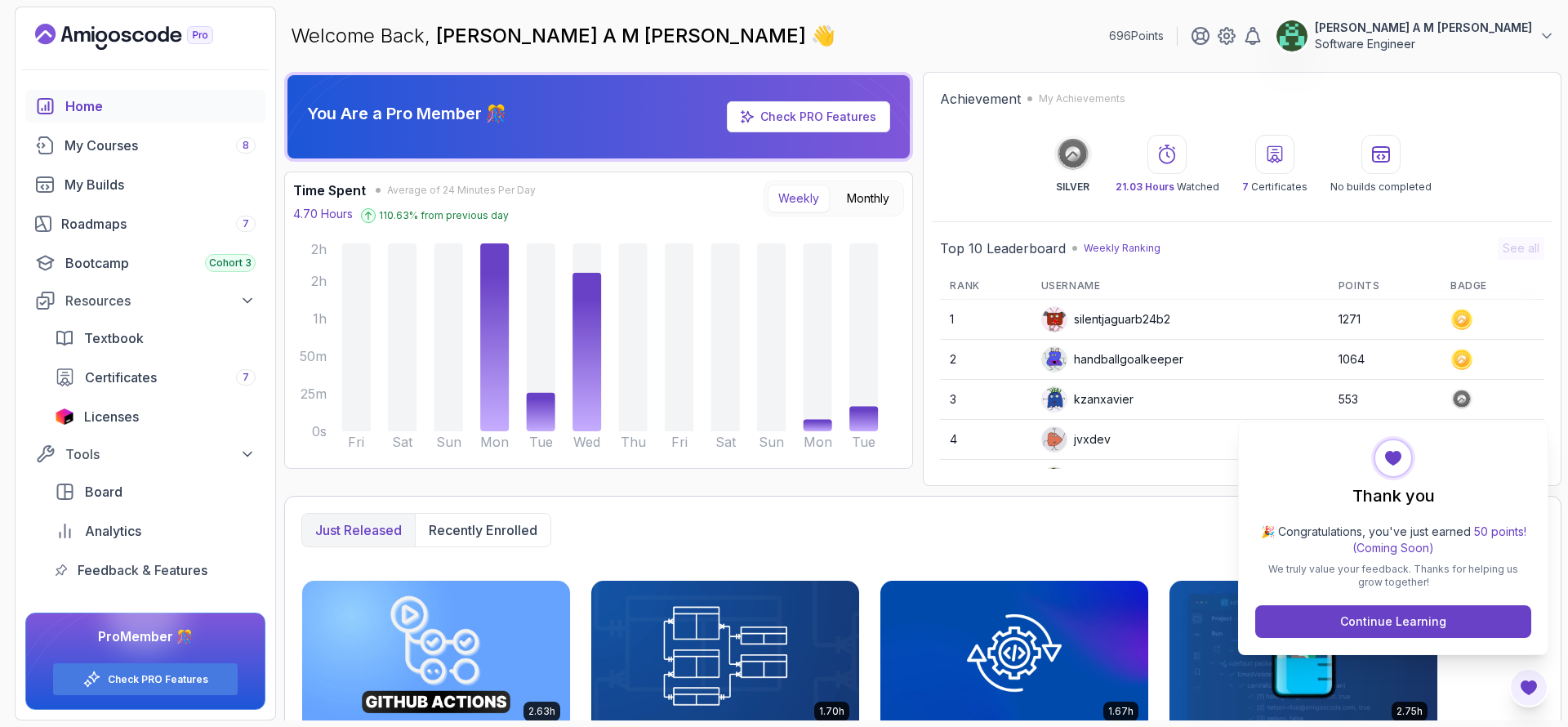
click at [1137, 254] on p "Weekly Ranking" at bounding box center [1122, 248] width 77 height 13
click at [1071, 172] on icon at bounding box center [1074, 154] width 40 height 40
click at [1377, 156] on icon at bounding box center [1381, 154] width 20 height 20
click at [1441, 605] on button "Continue Learning" at bounding box center [1393, 621] width 276 height 33
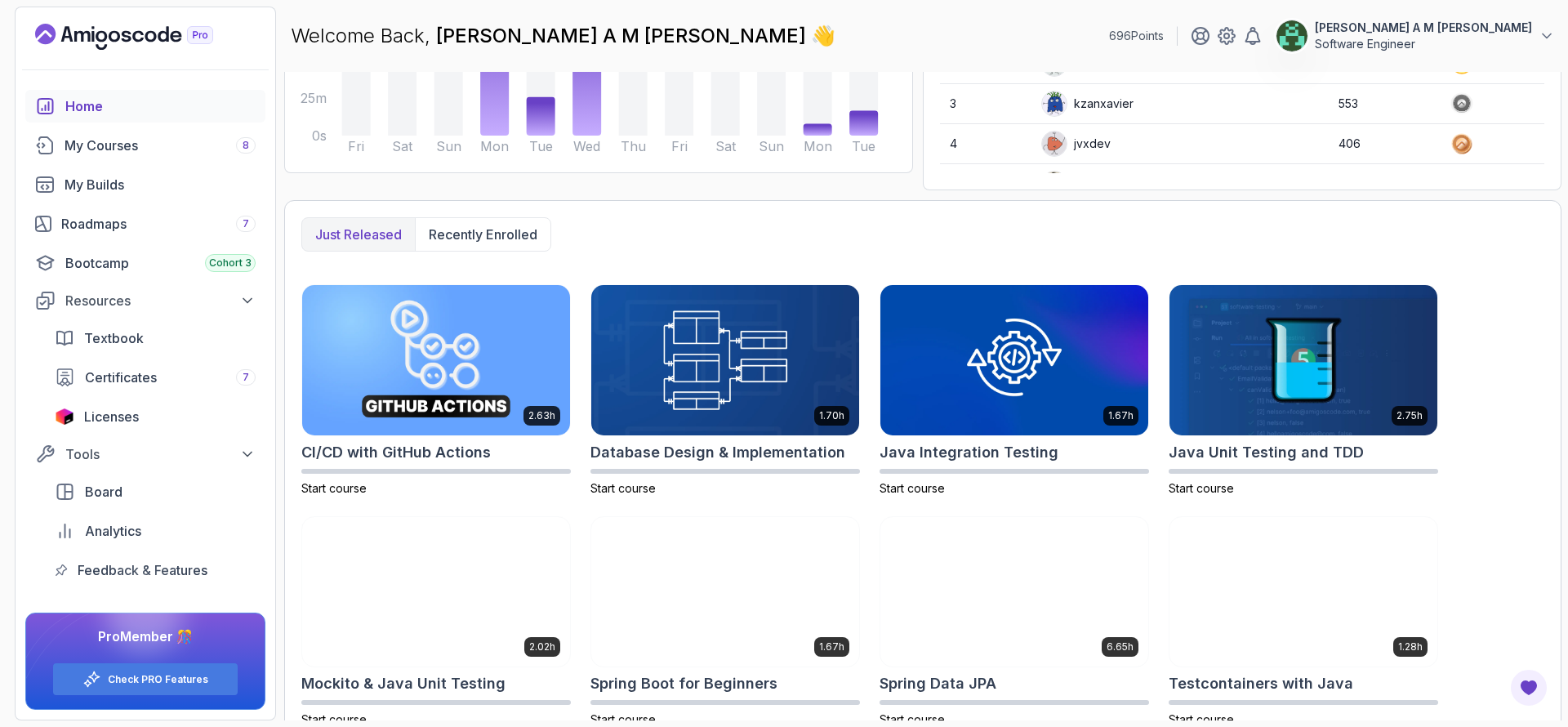
scroll to position [320, 0]
